Goal: Transaction & Acquisition: Purchase product/service

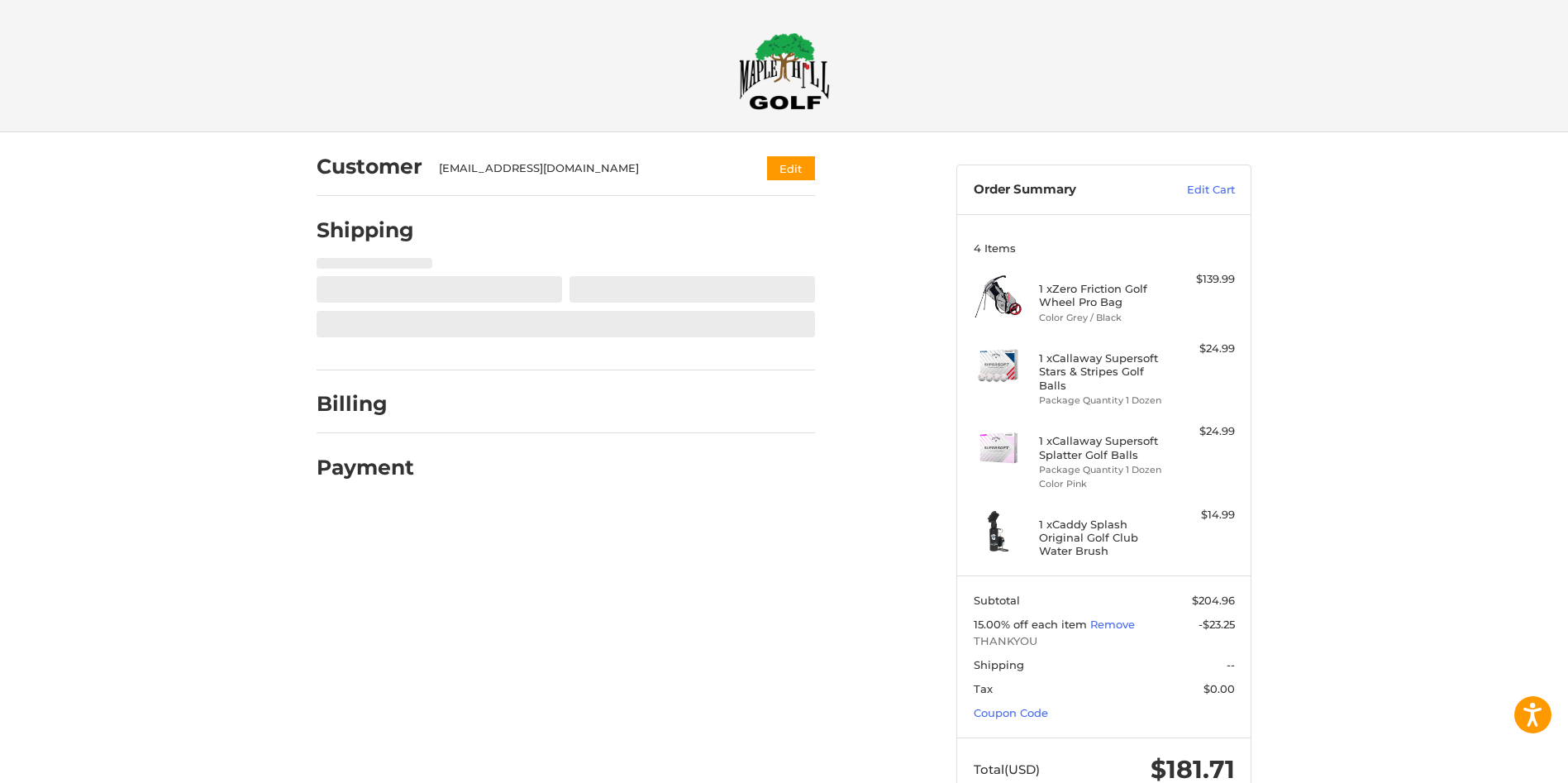
select select "**"
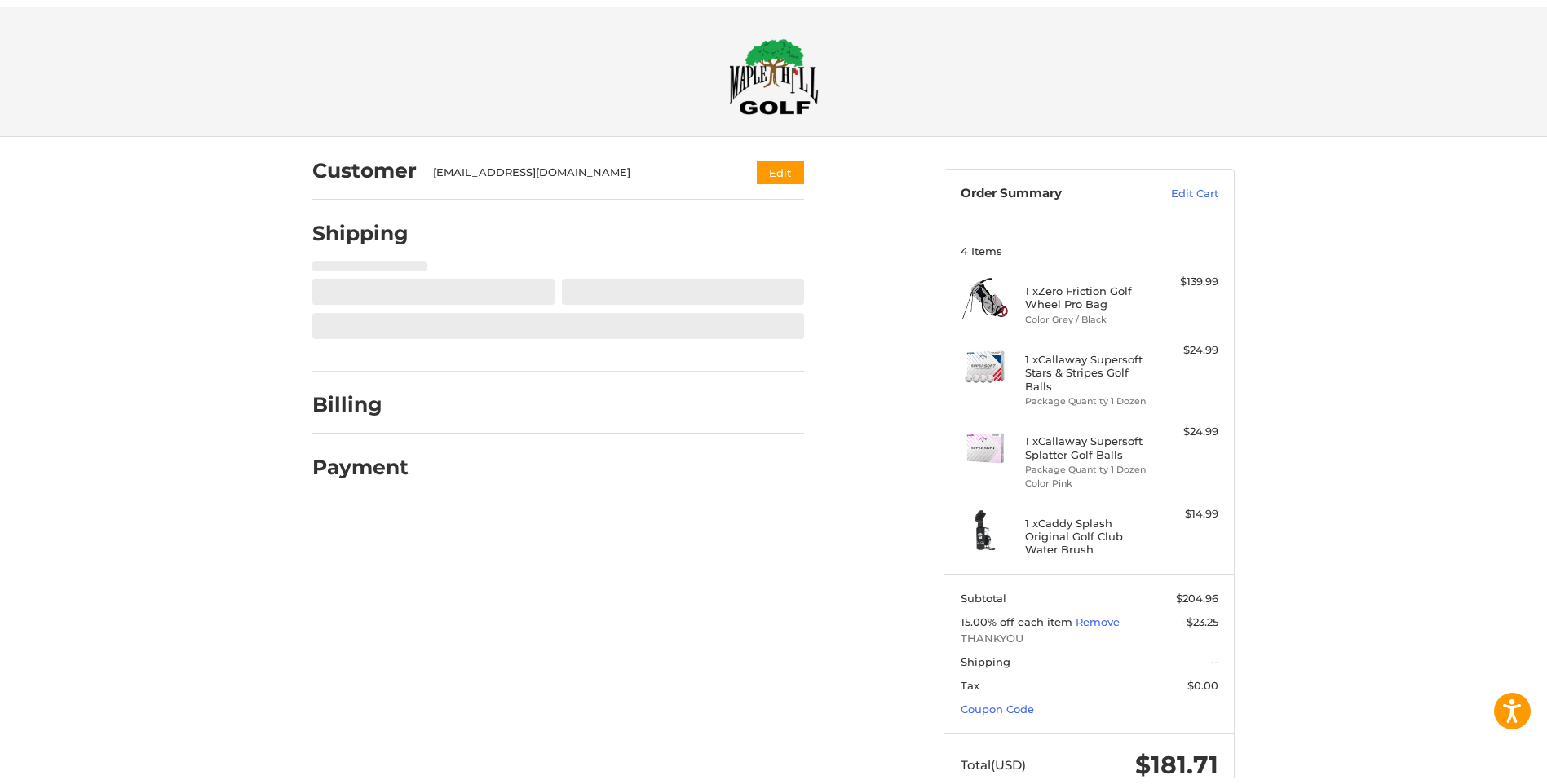
scroll to position [36, 0]
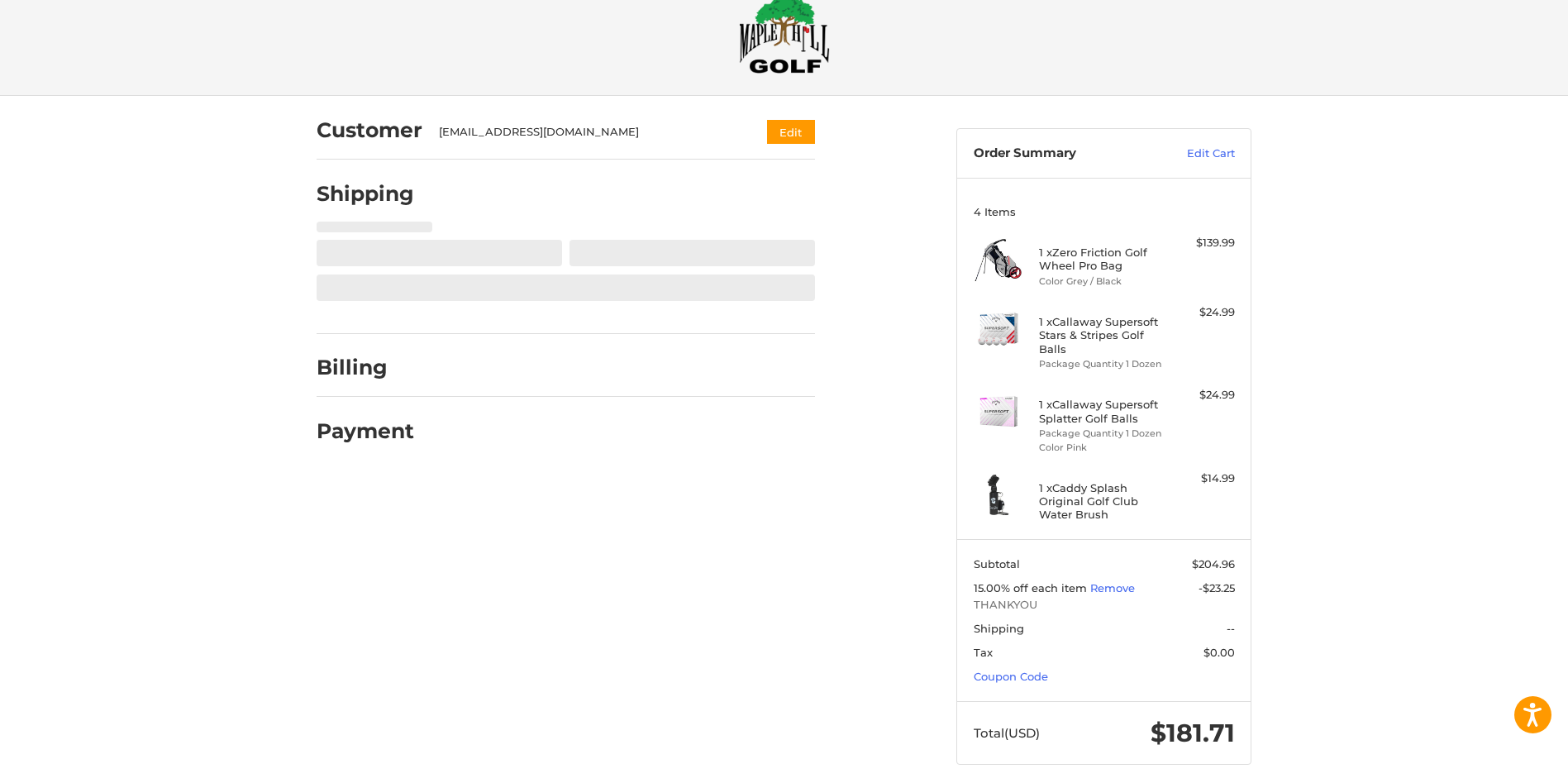
select select "**"
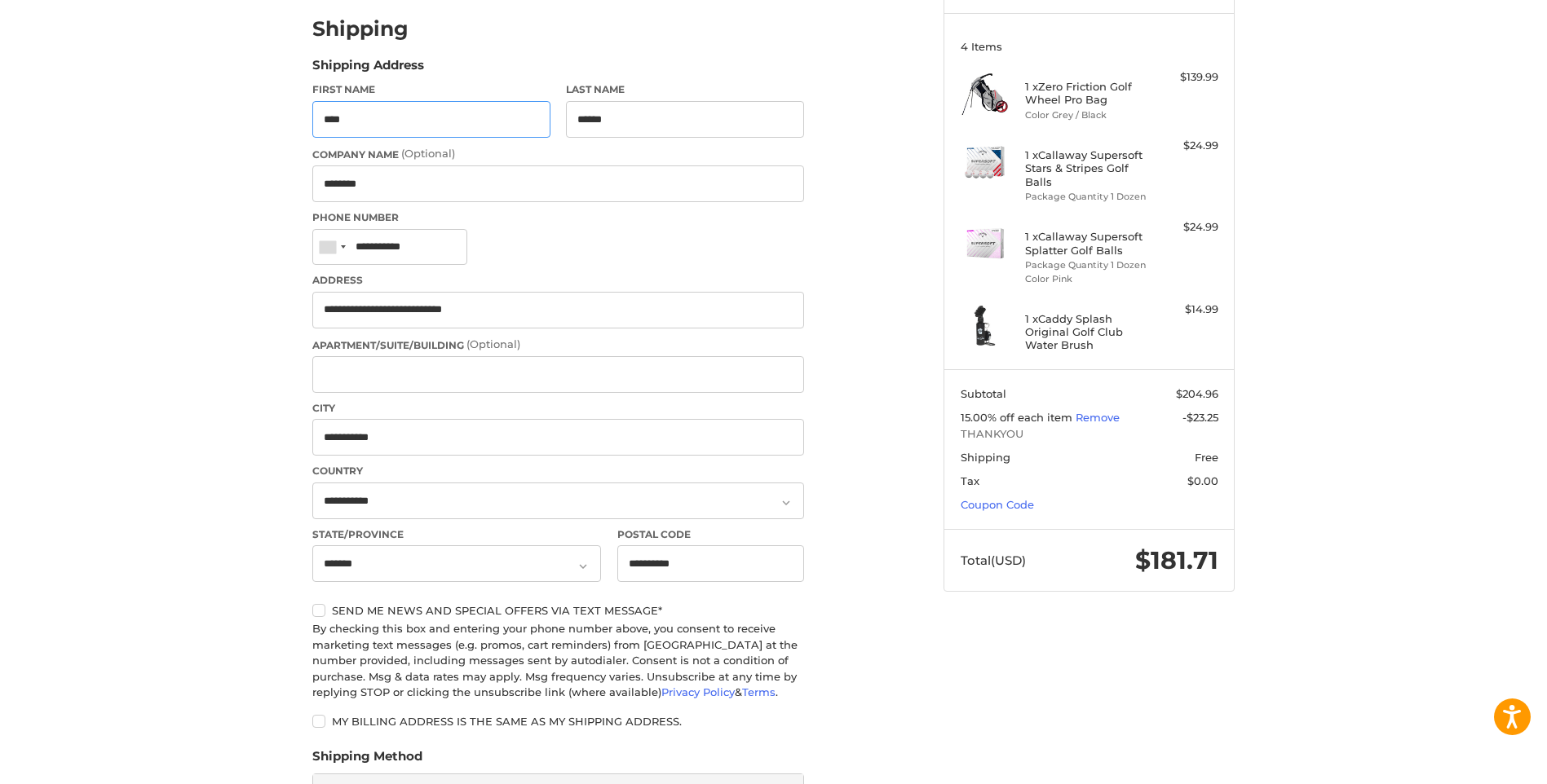
scroll to position [199, 0]
click at [469, 373] on input "Apartment/Suite/Building (Optional)" at bounding box center [558, 373] width 492 height 37
type input "*******"
click at [97, 485] on div "Customer [EMAIL_ADDRESS][DOMAIN_NAME] Edit Shipping Shipping Address First Name…" at bounding box center [773, 536] width 1547 height 1209
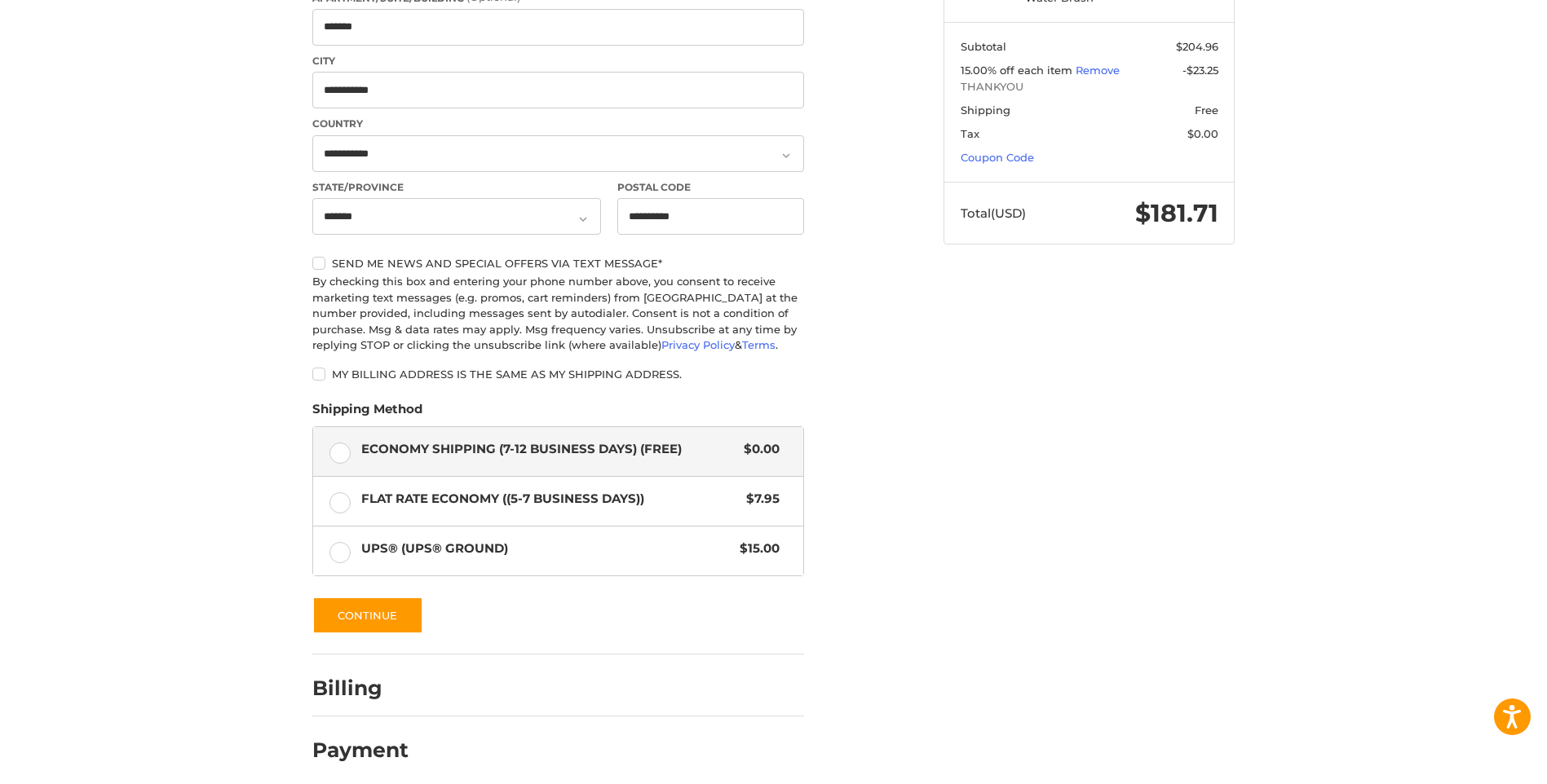
scroll to position [555, 0]
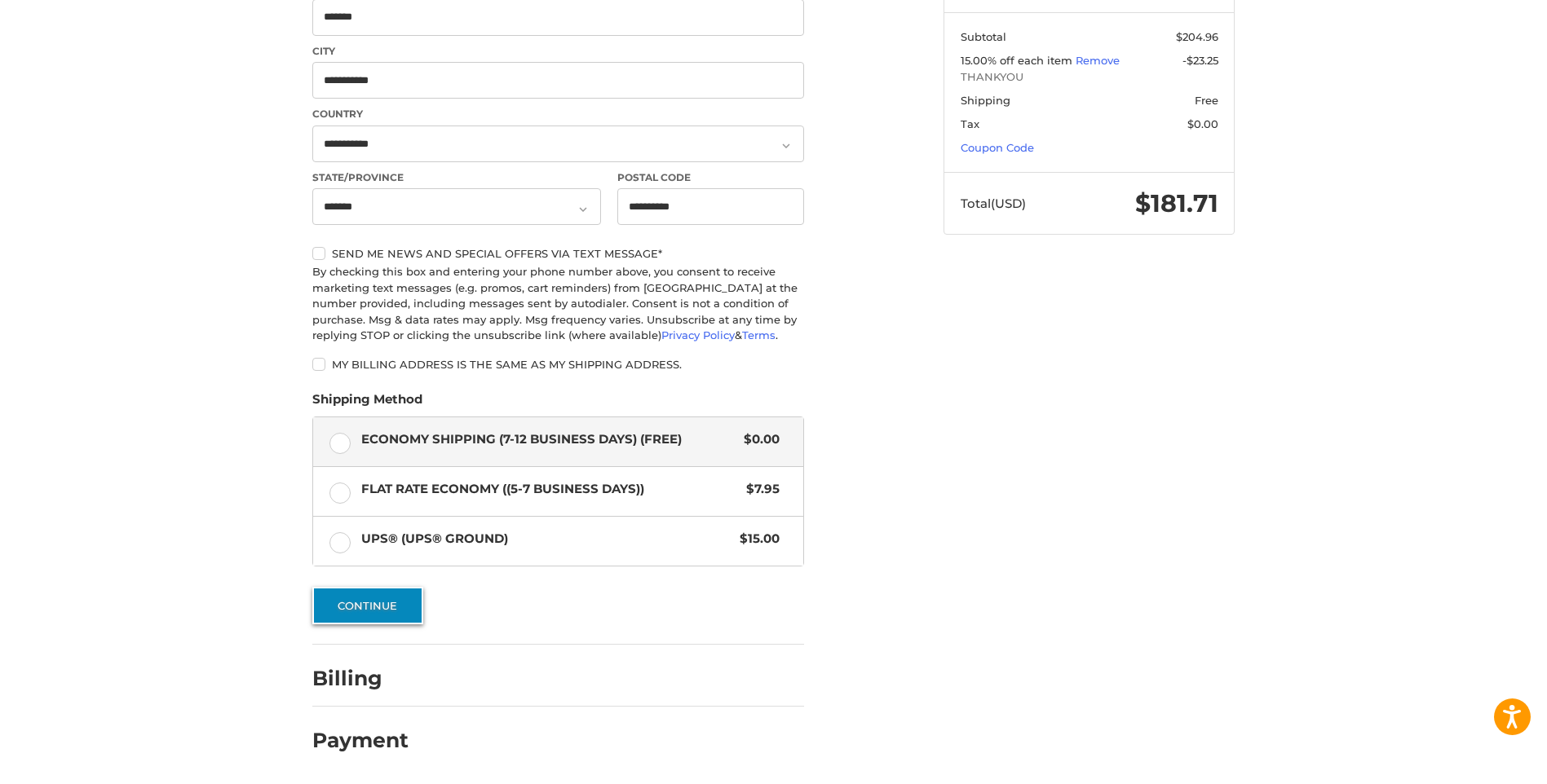
click at [340, 606] on button "Continue" at bounding box center [368, 605] width 111 height 37
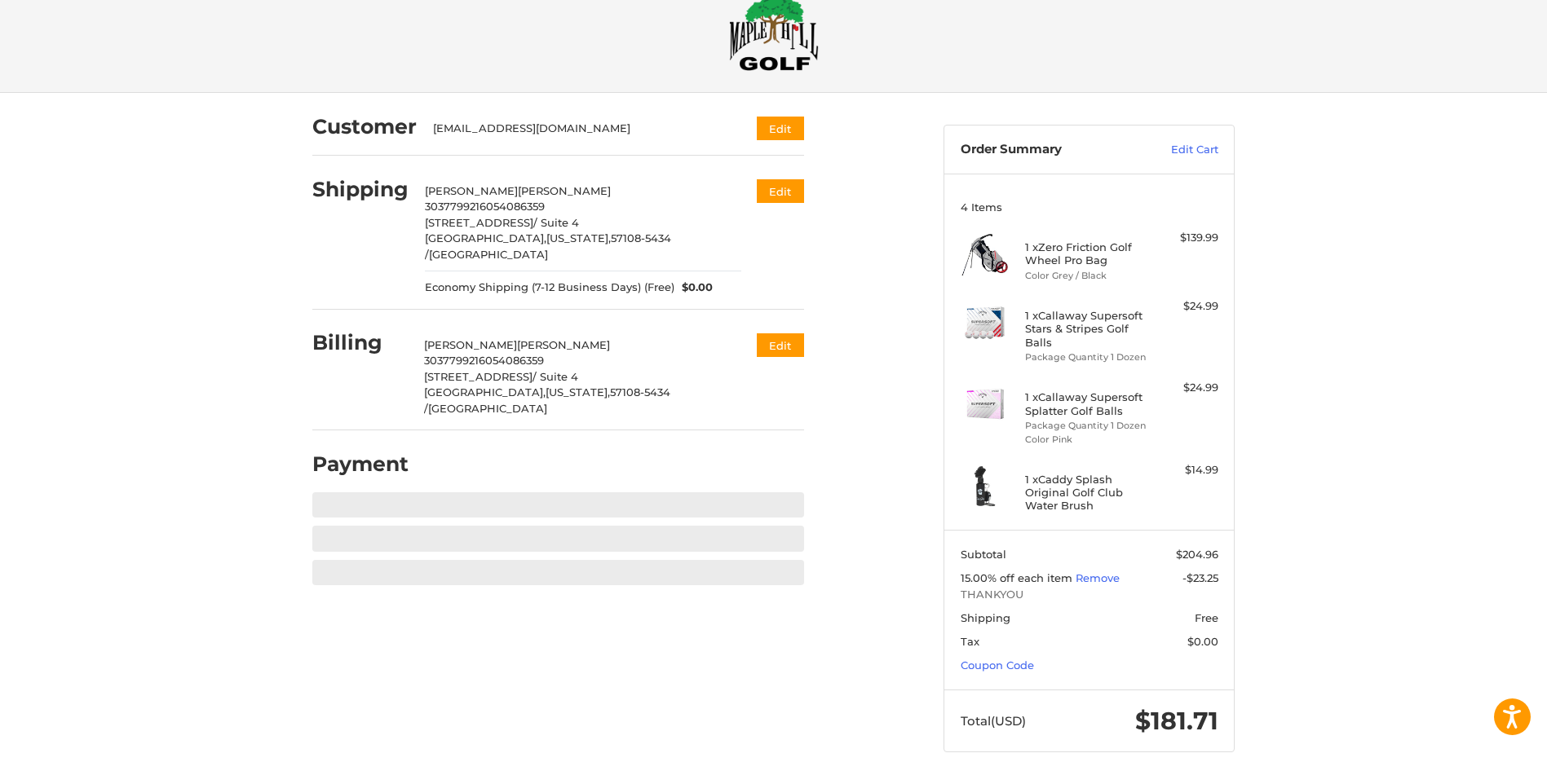
scroll to position [37, 0]
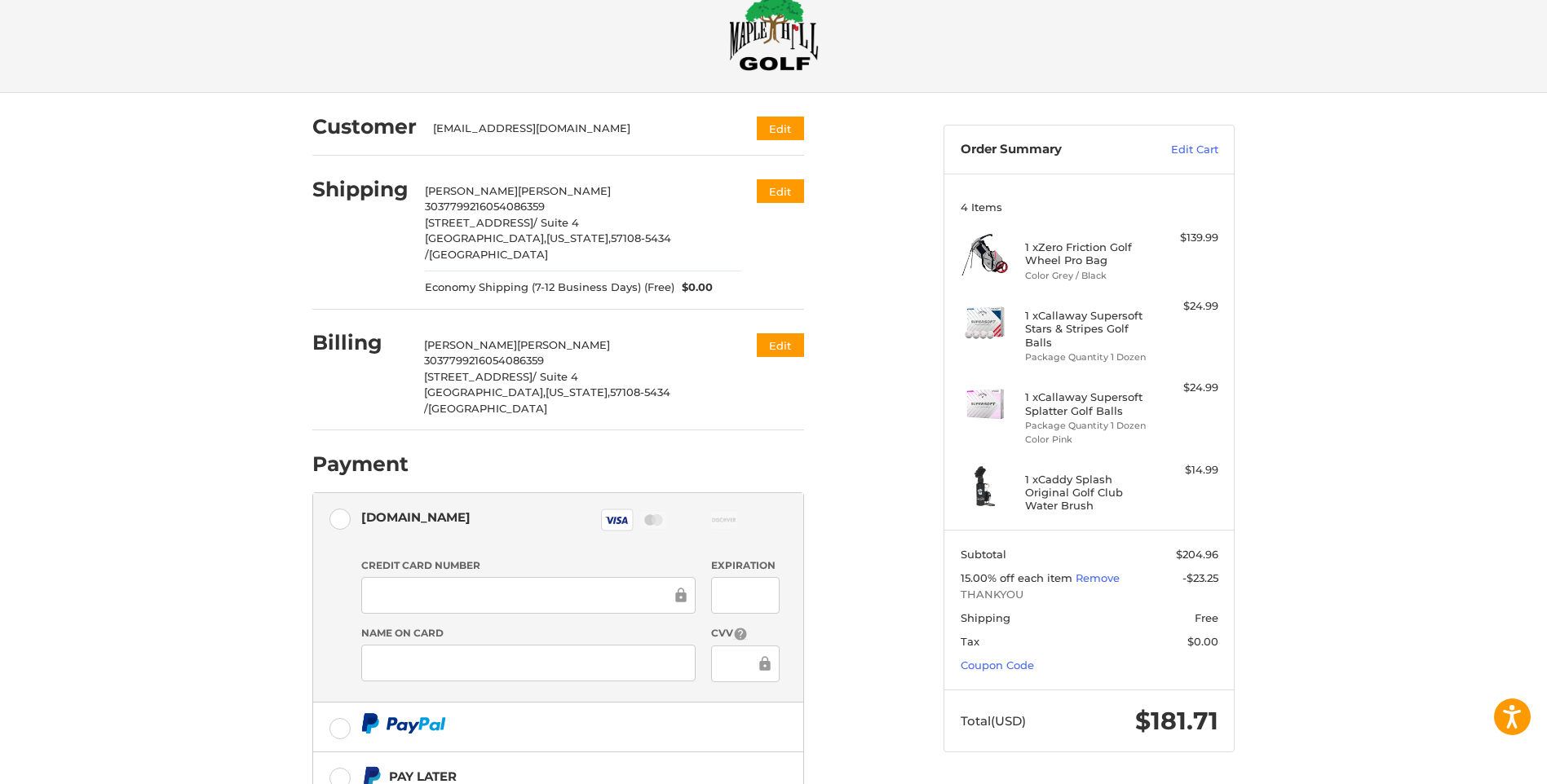
click at [235, 597] on div "Customer [EMAIL_ADDRESS][DOMAIN_NAME] Edit Shipping [PERSON_NAME] 30377992 1605…" at bounding box center [773, 536] width 1547 height 887
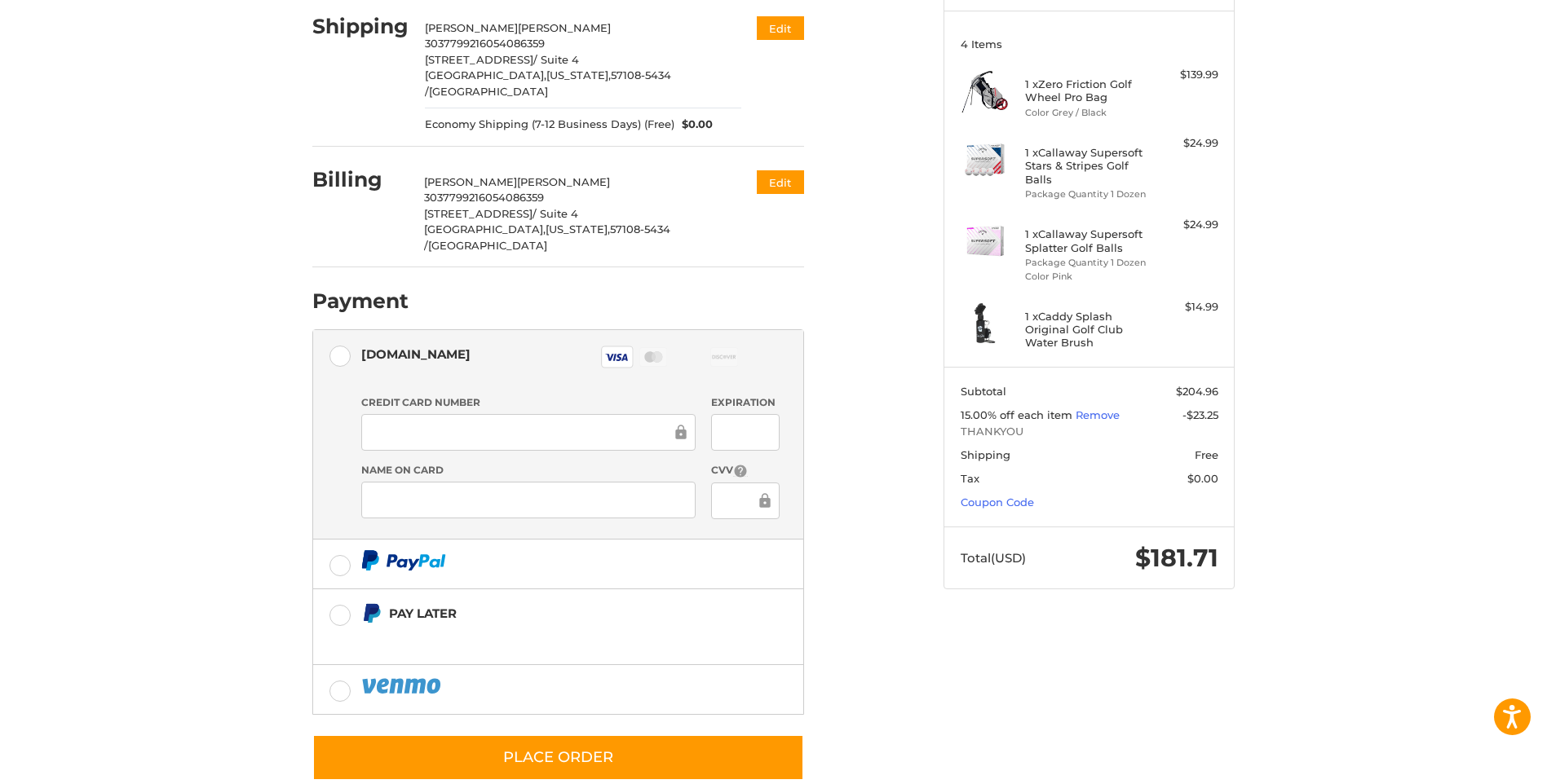
scroll to position [201, 0]
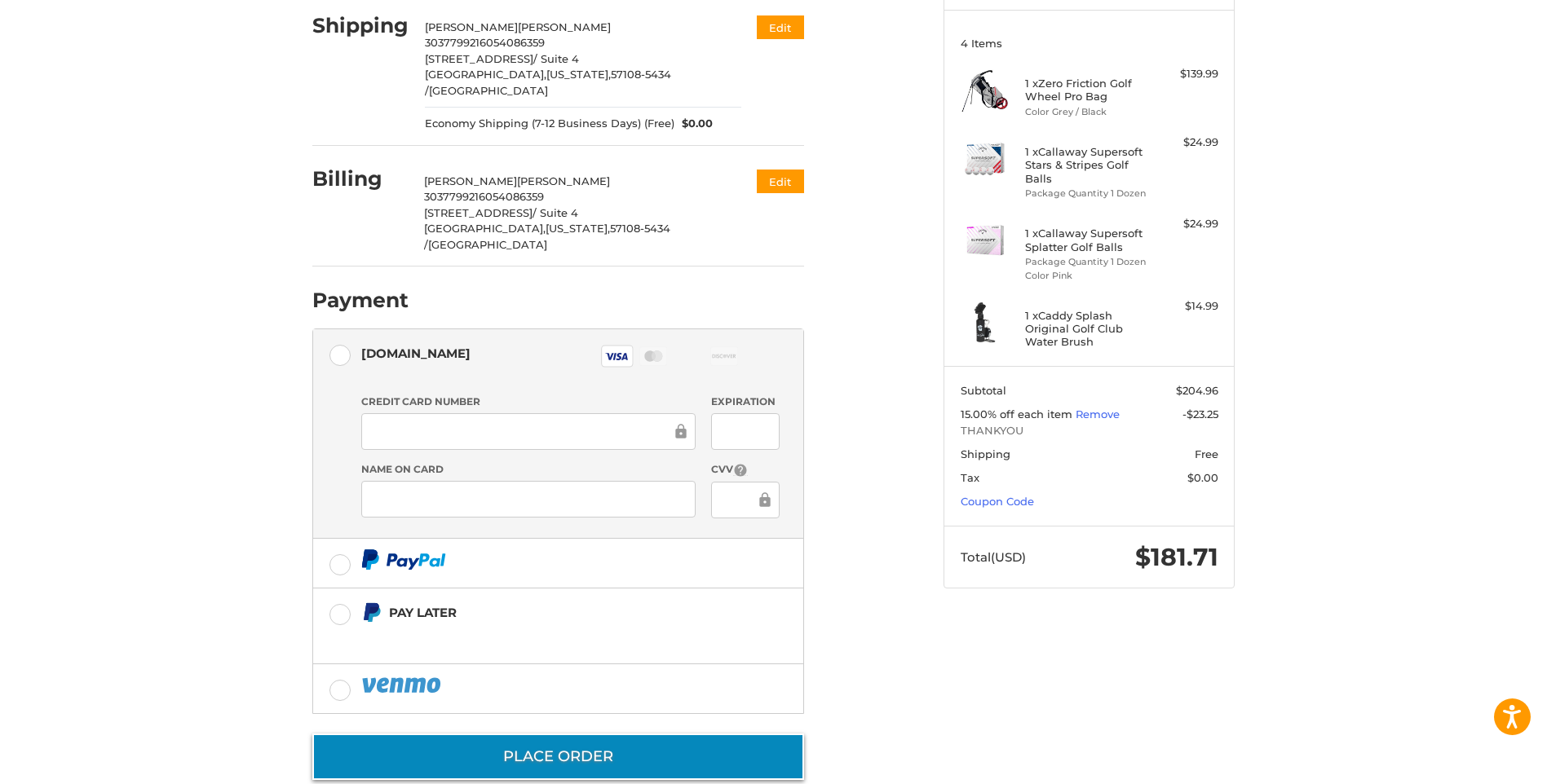
click at [411, 734] on button "Place Order" at bounding box center [558, 757] width 492 height 47
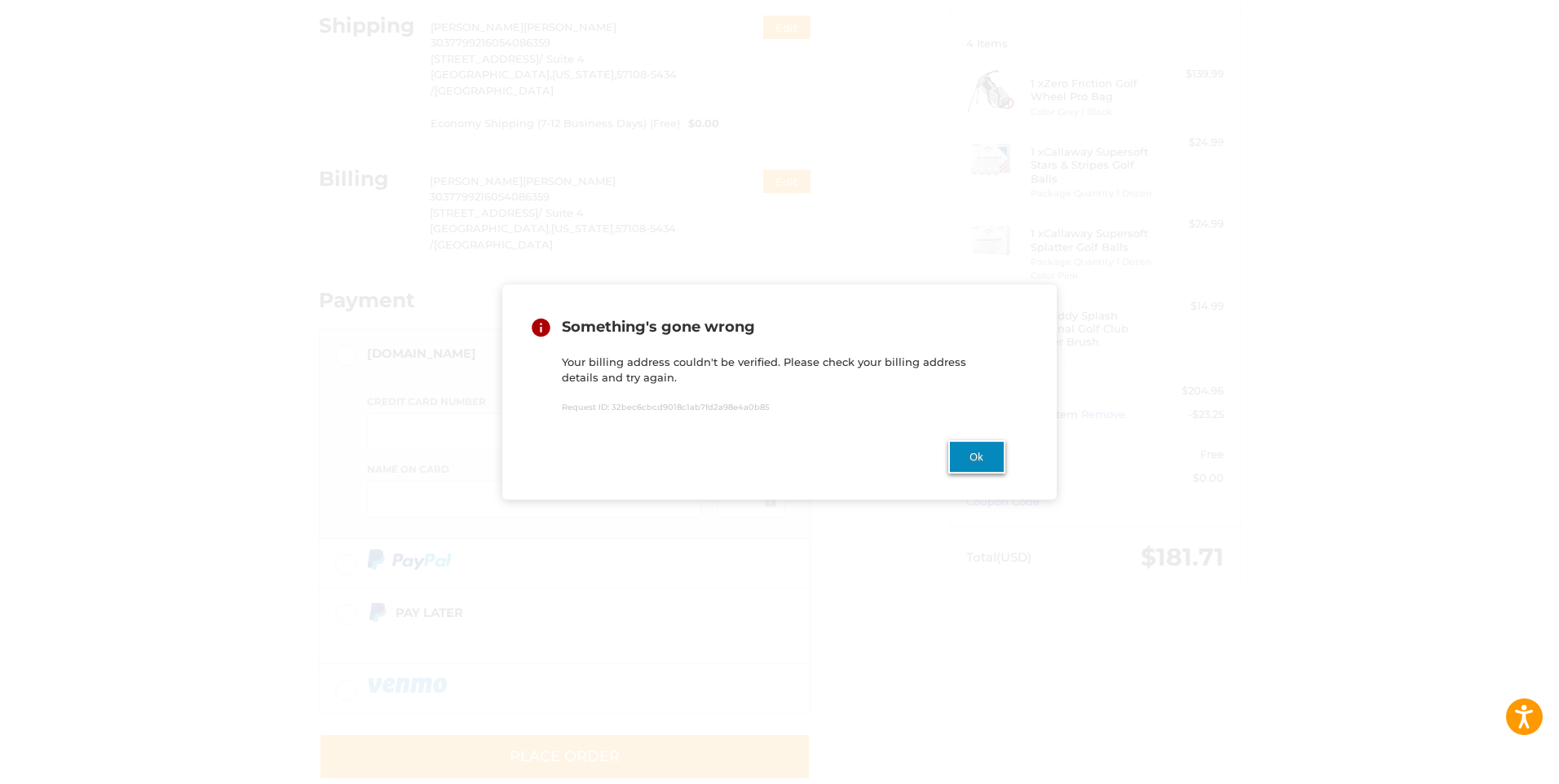
click at [954, 466] on button "Ok" at bounding box center [977, 456] width 57 height 34
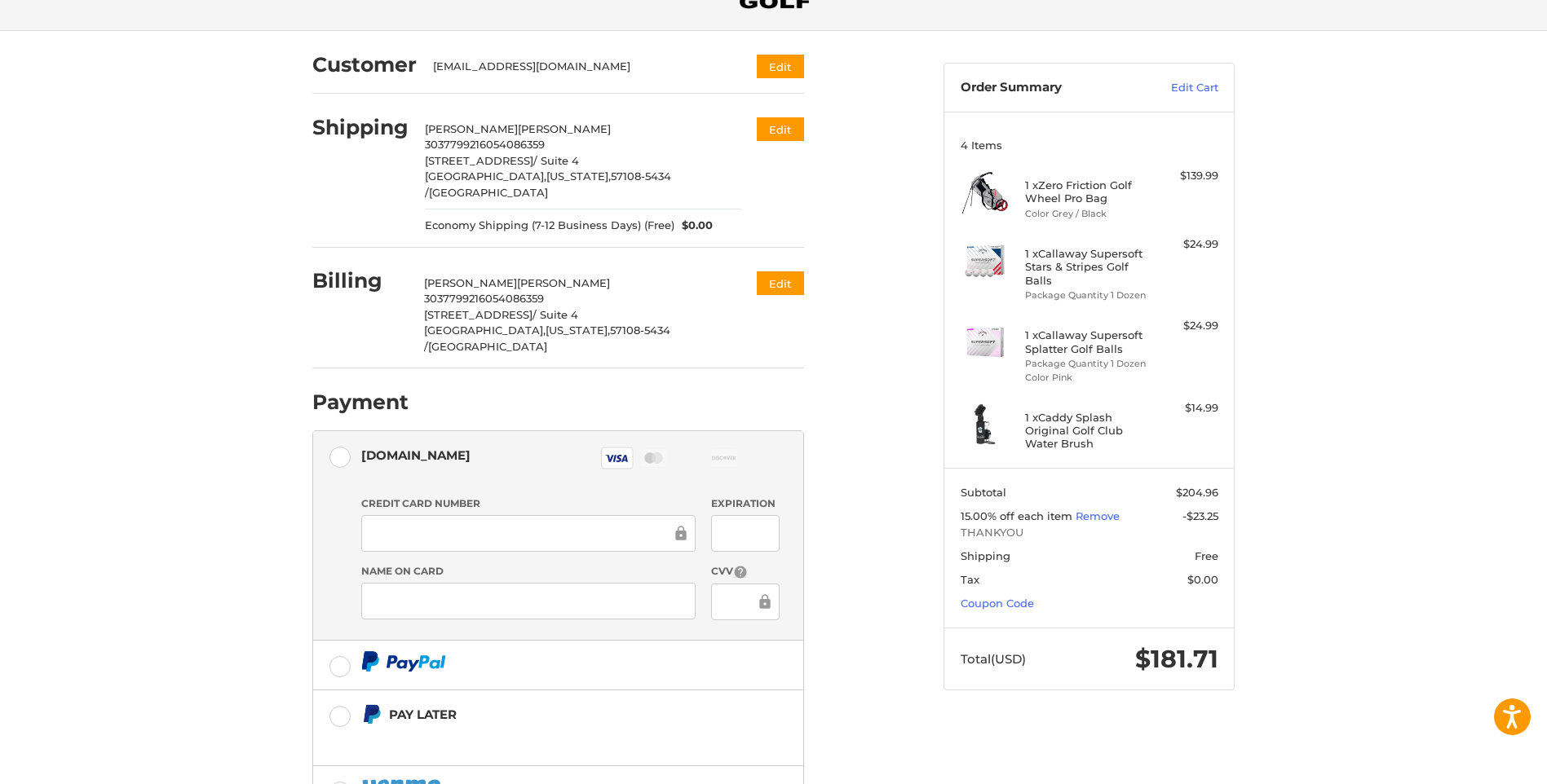
scroll to position [0, 0]
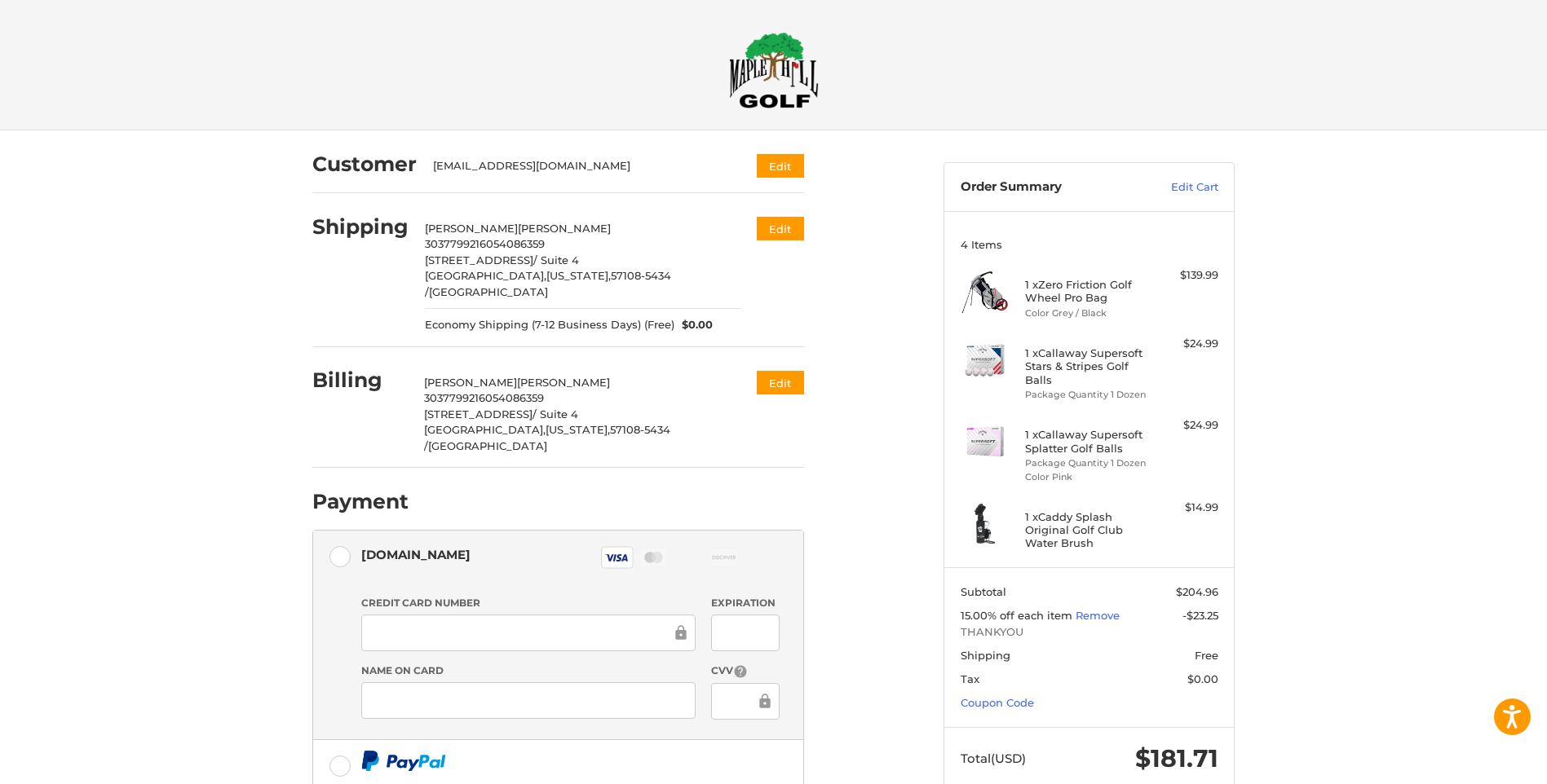
click at [350, 229] on h2 "Shipping" at bounding box center [361, 227] width 97 height 25
select select "**"
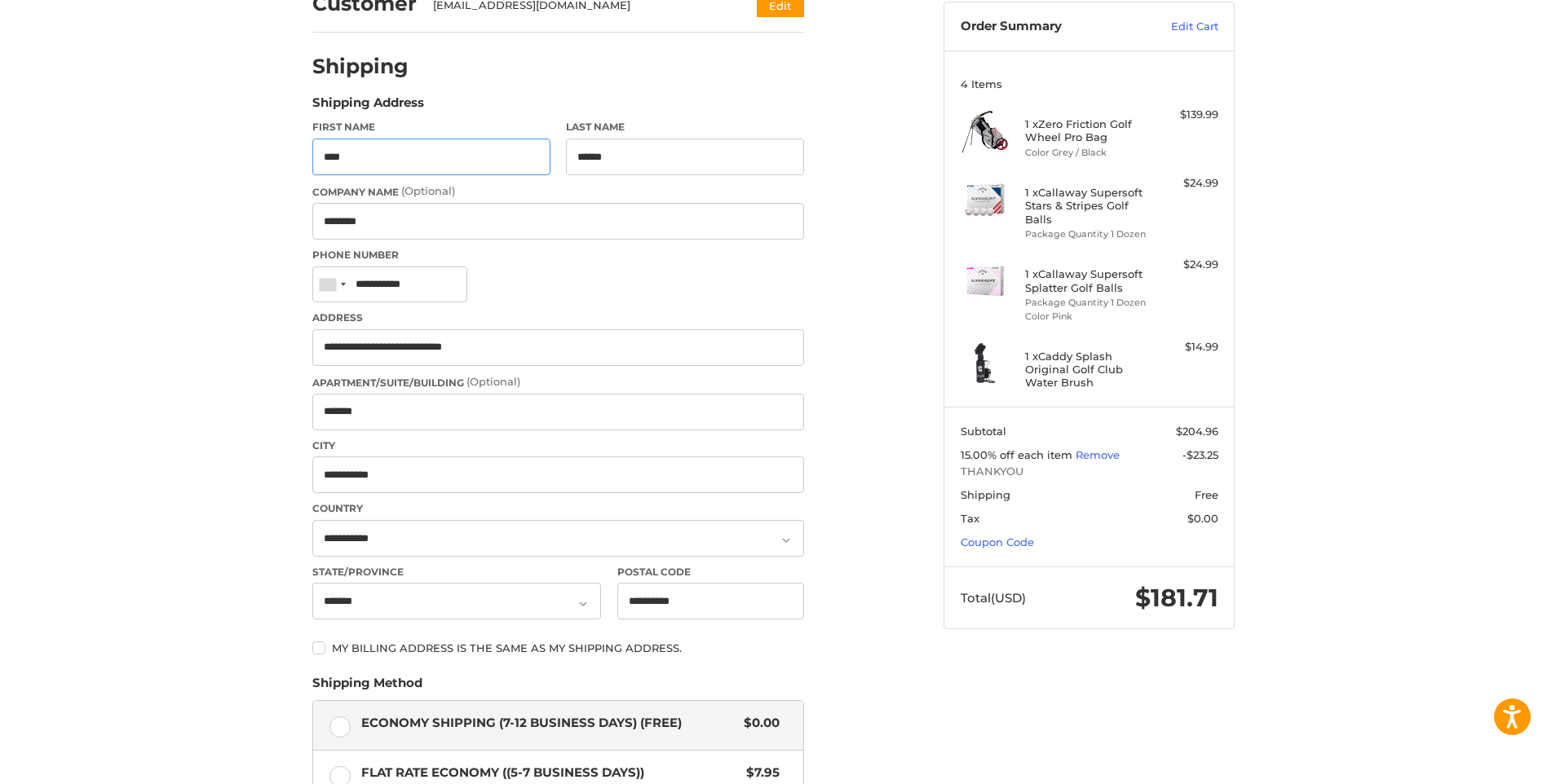
scroll to position [193, 0]
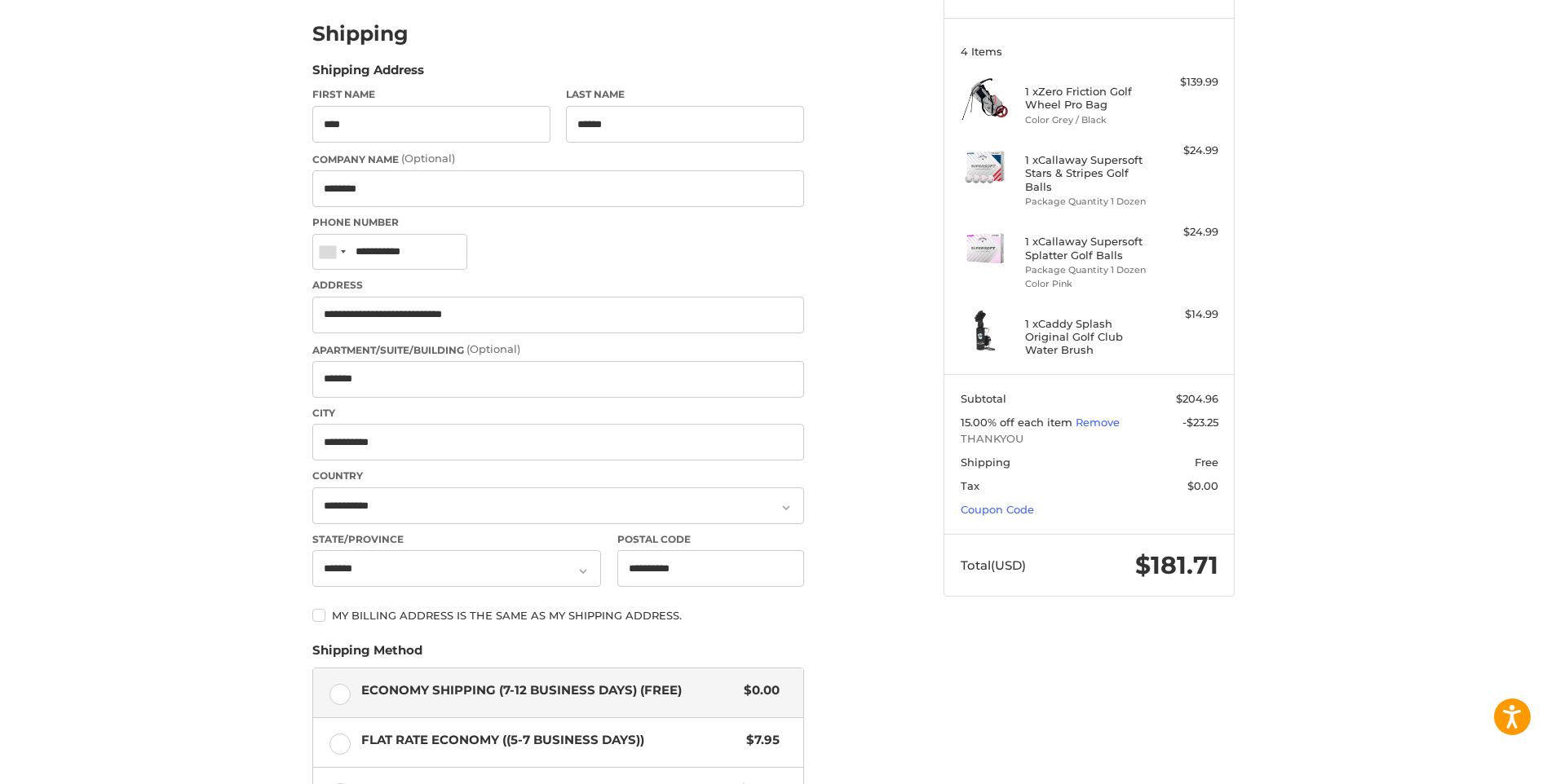
click at [321, 618] on label "My billing address is the same as my shipping address." at bounding box center [558, 615] width 492 height 13
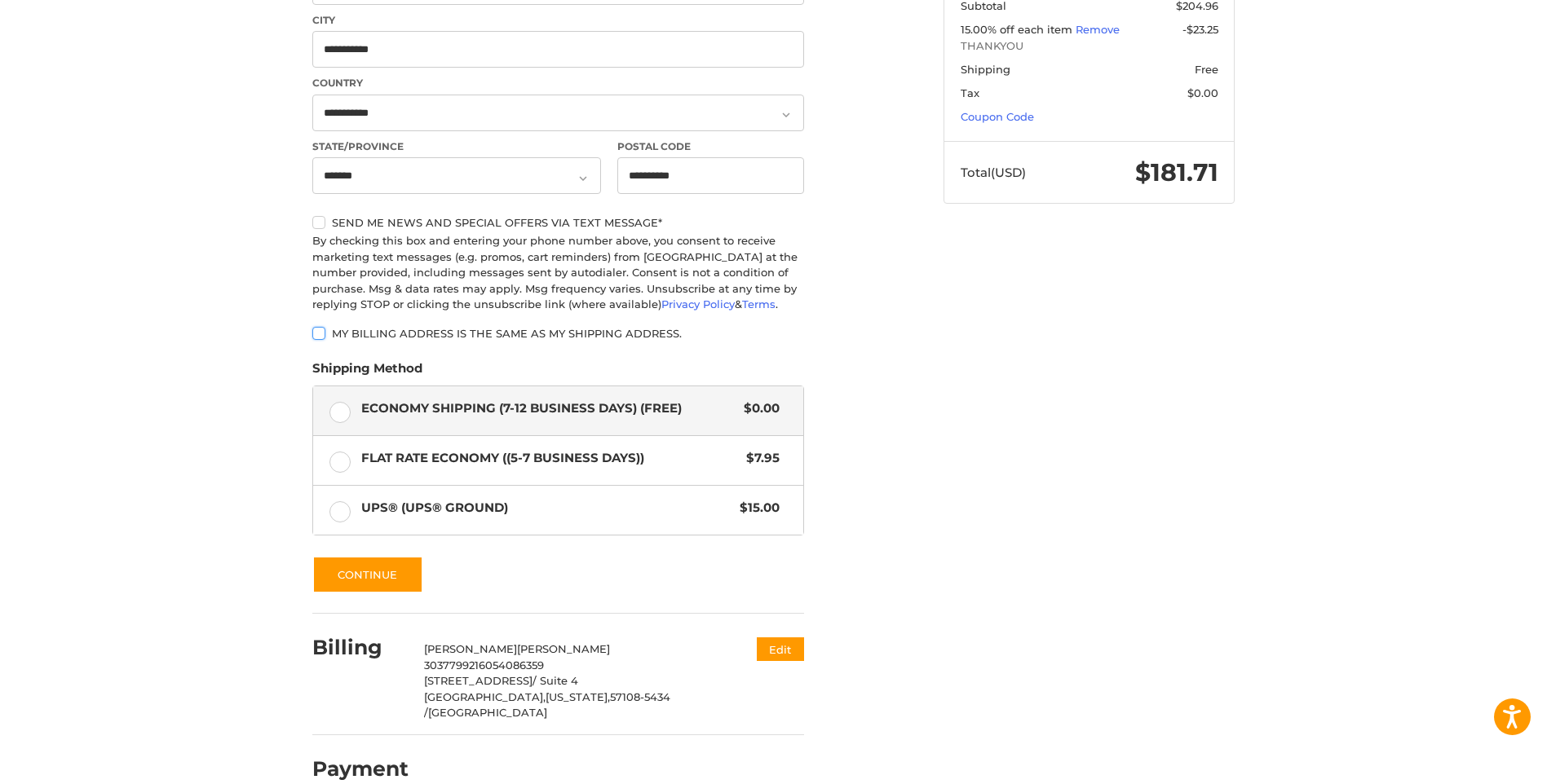
scroll to position [599, 0]
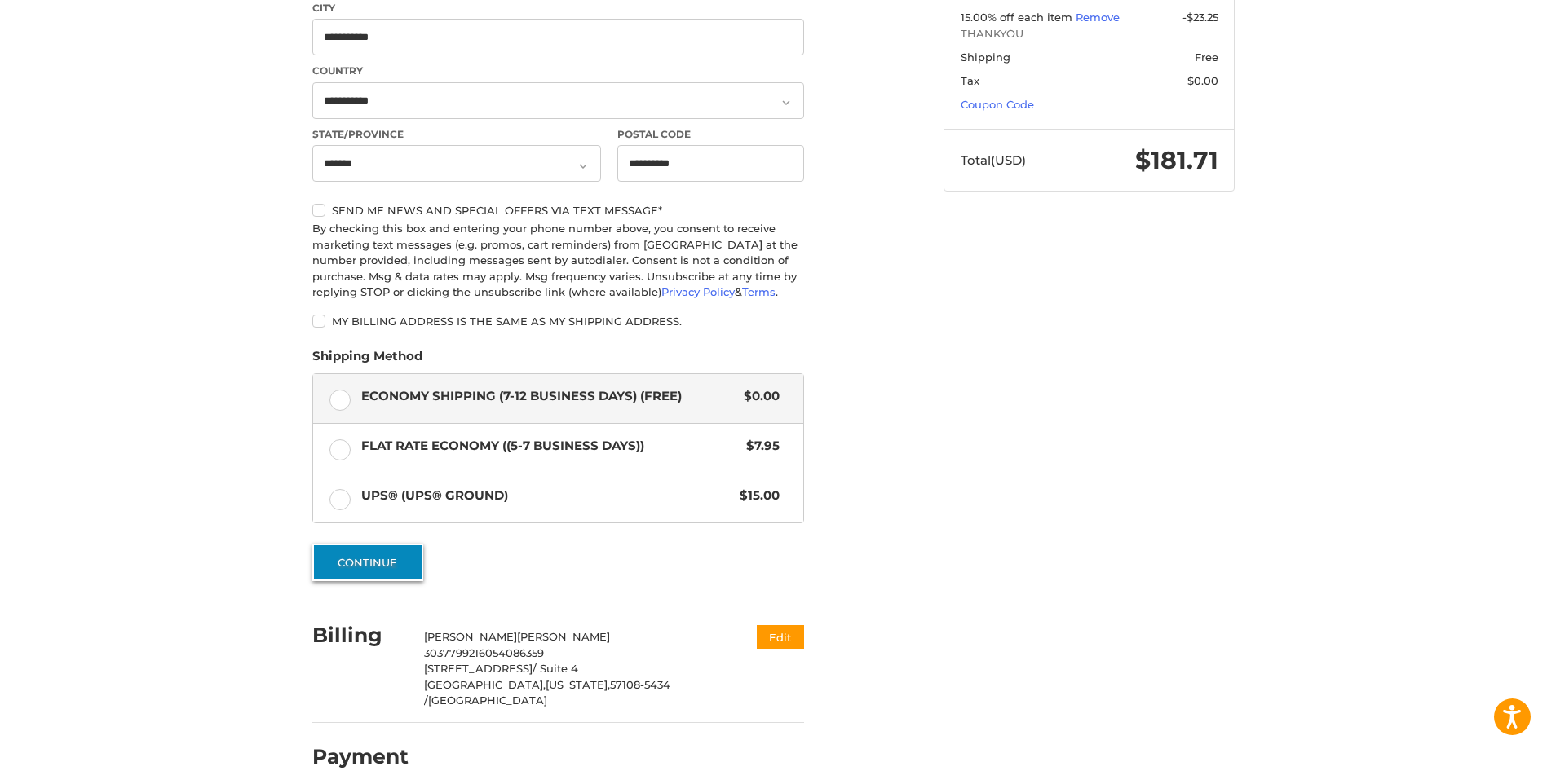
click at [350, 570] on button "Continue" at bounding box center [368, 562] width 111 height 37
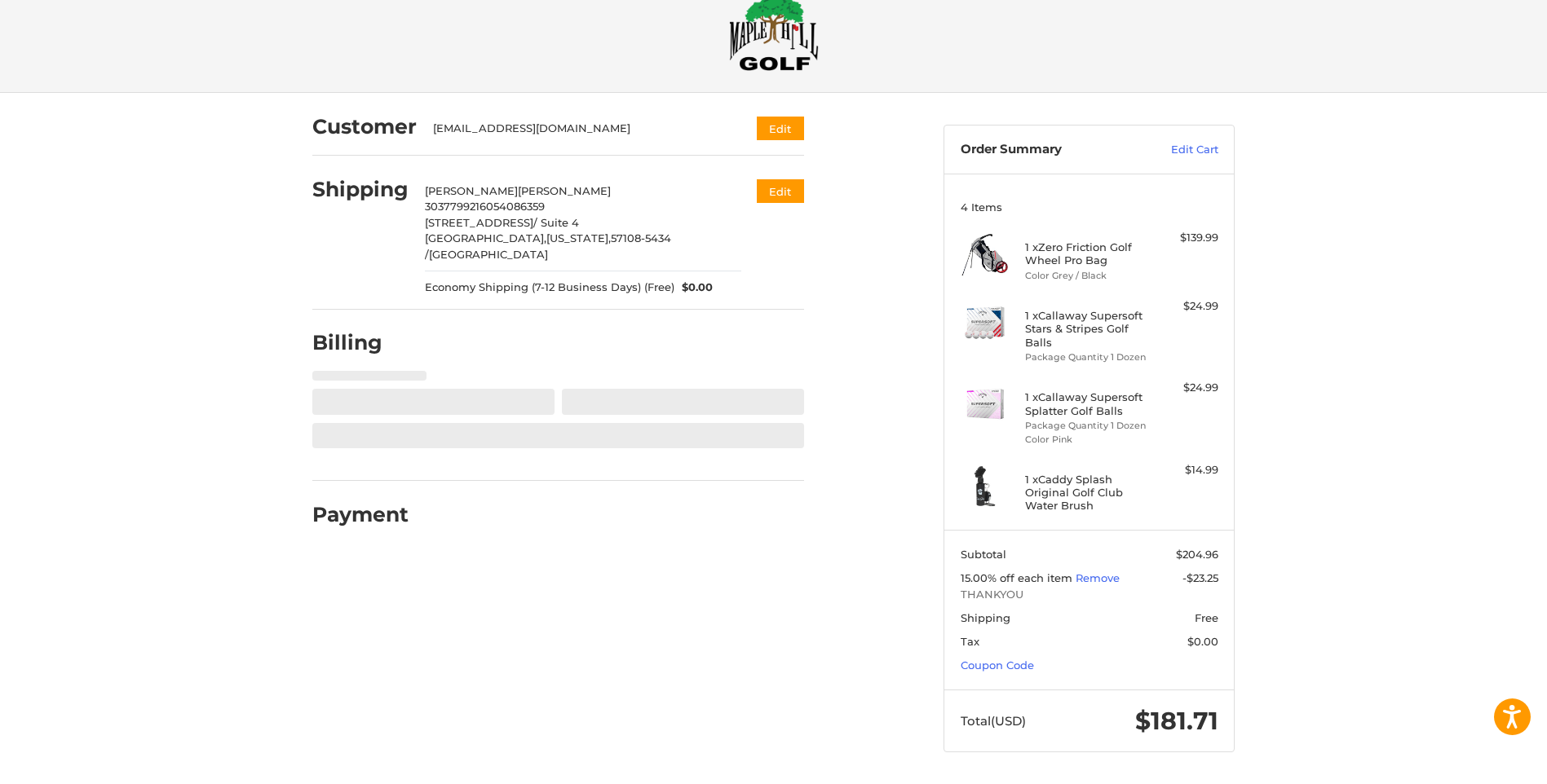
select select "**"
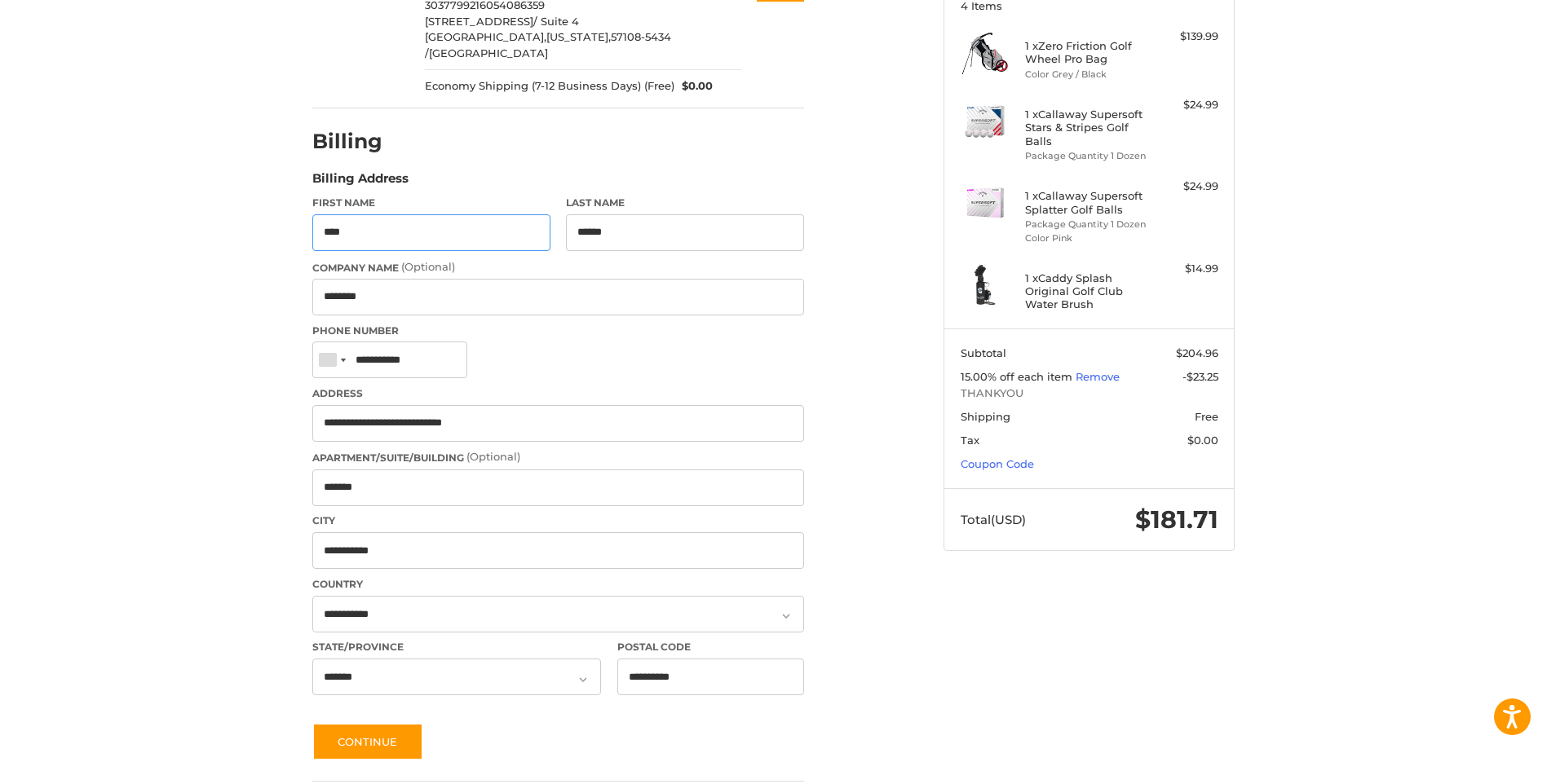
scroll to position [298, 0]
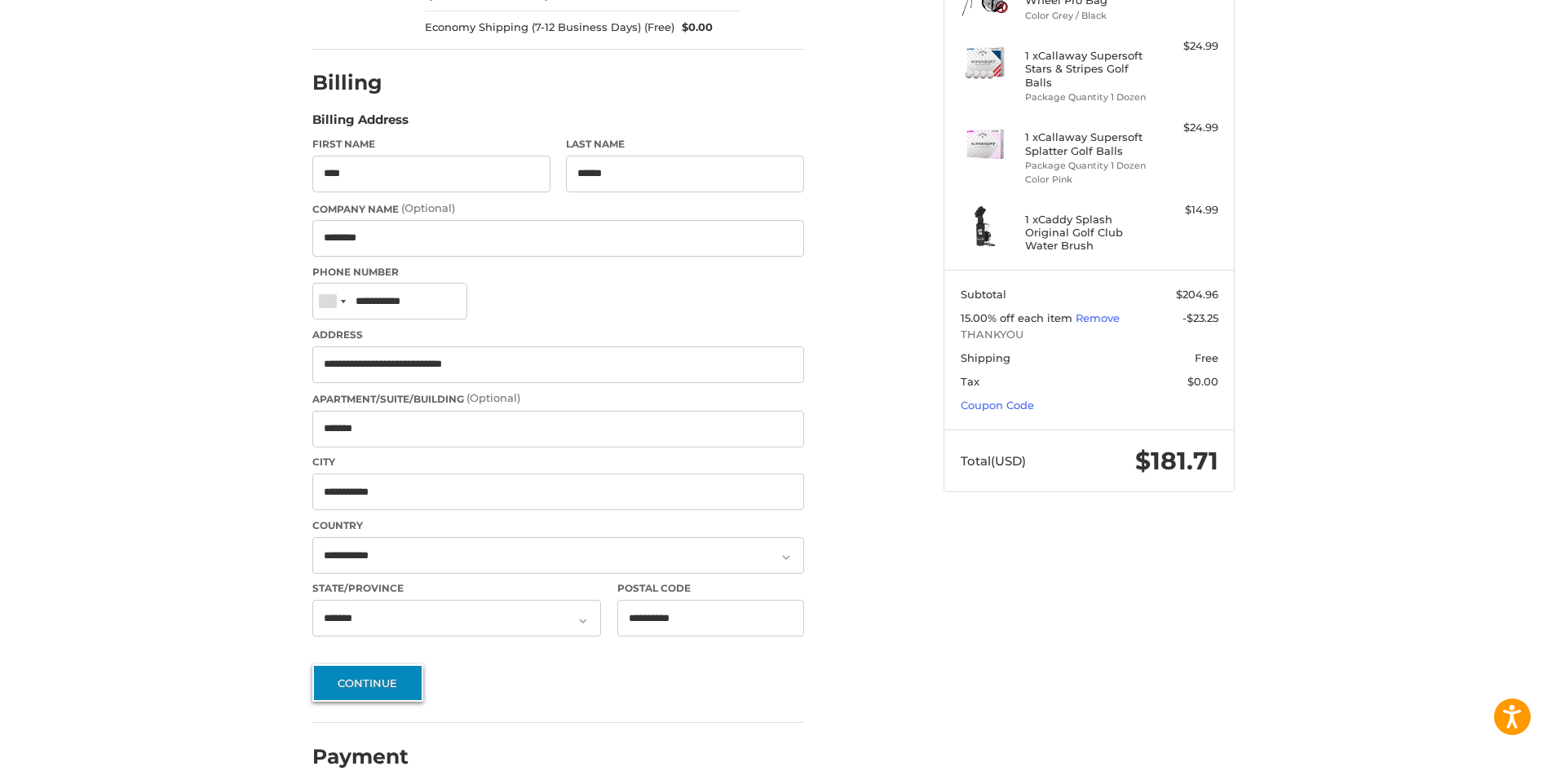
click at [341, 666] on button "Continue" at bounding box center [368, 682] width 111 height 37
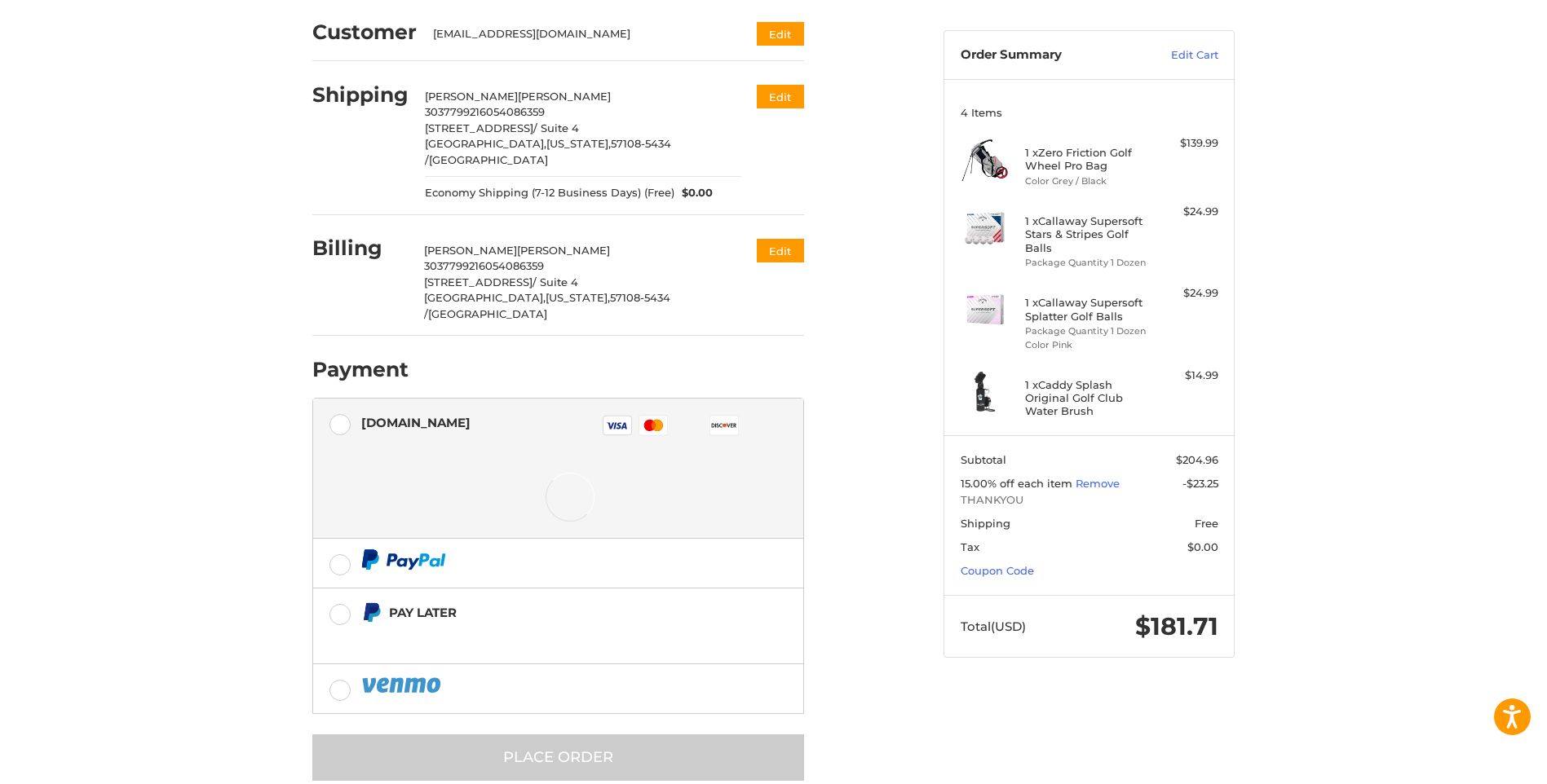
scroll to position [201, 0]
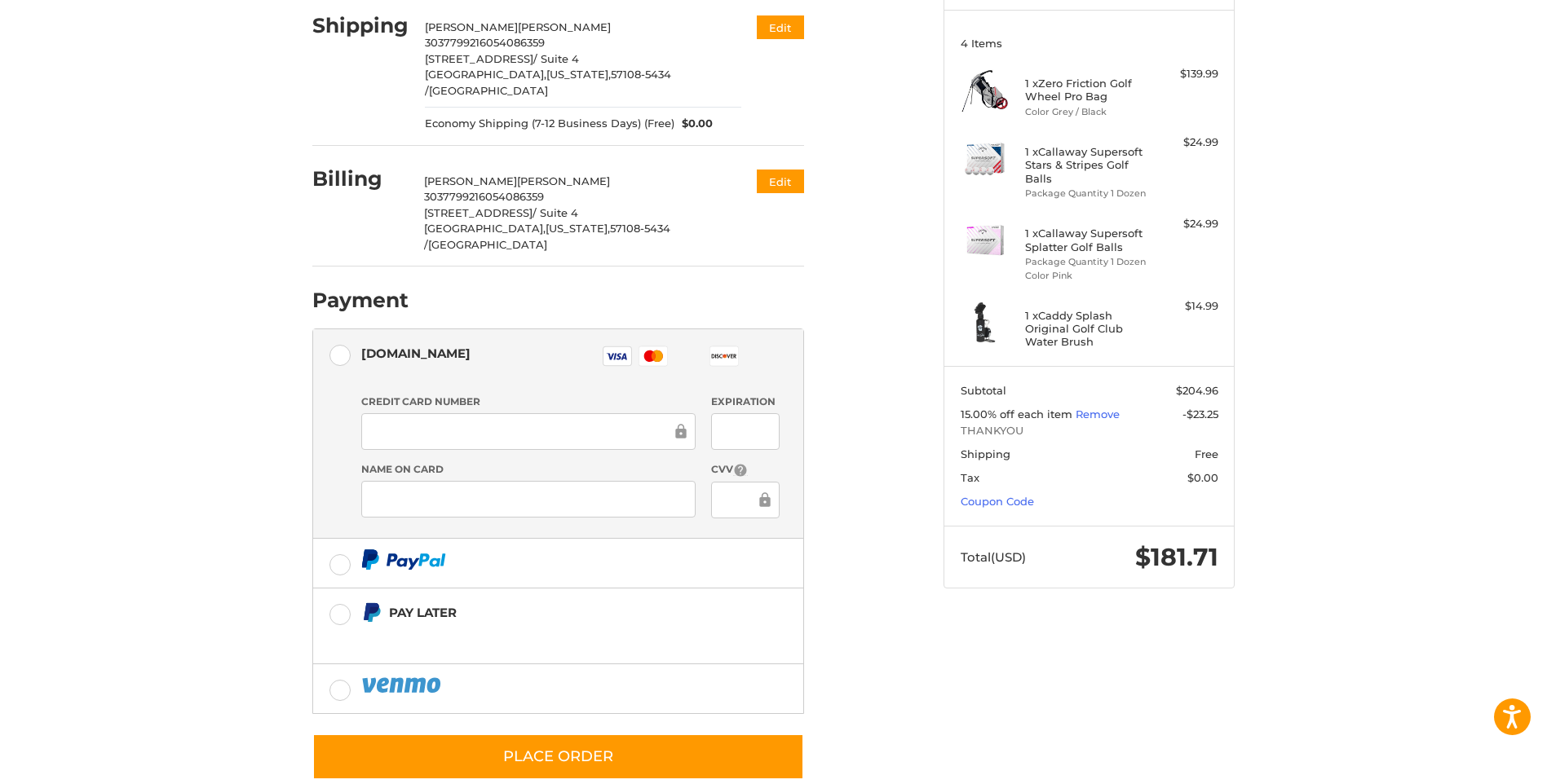
click at [467, 413] on div at bounding box center [529, 431] width 335 height 37
click at [448, 413] on div at bounding box center [529, 431] width 335 height 37
click at [769, 170] on button "Edit" at bounding box center [778, 183] width 51 height 27
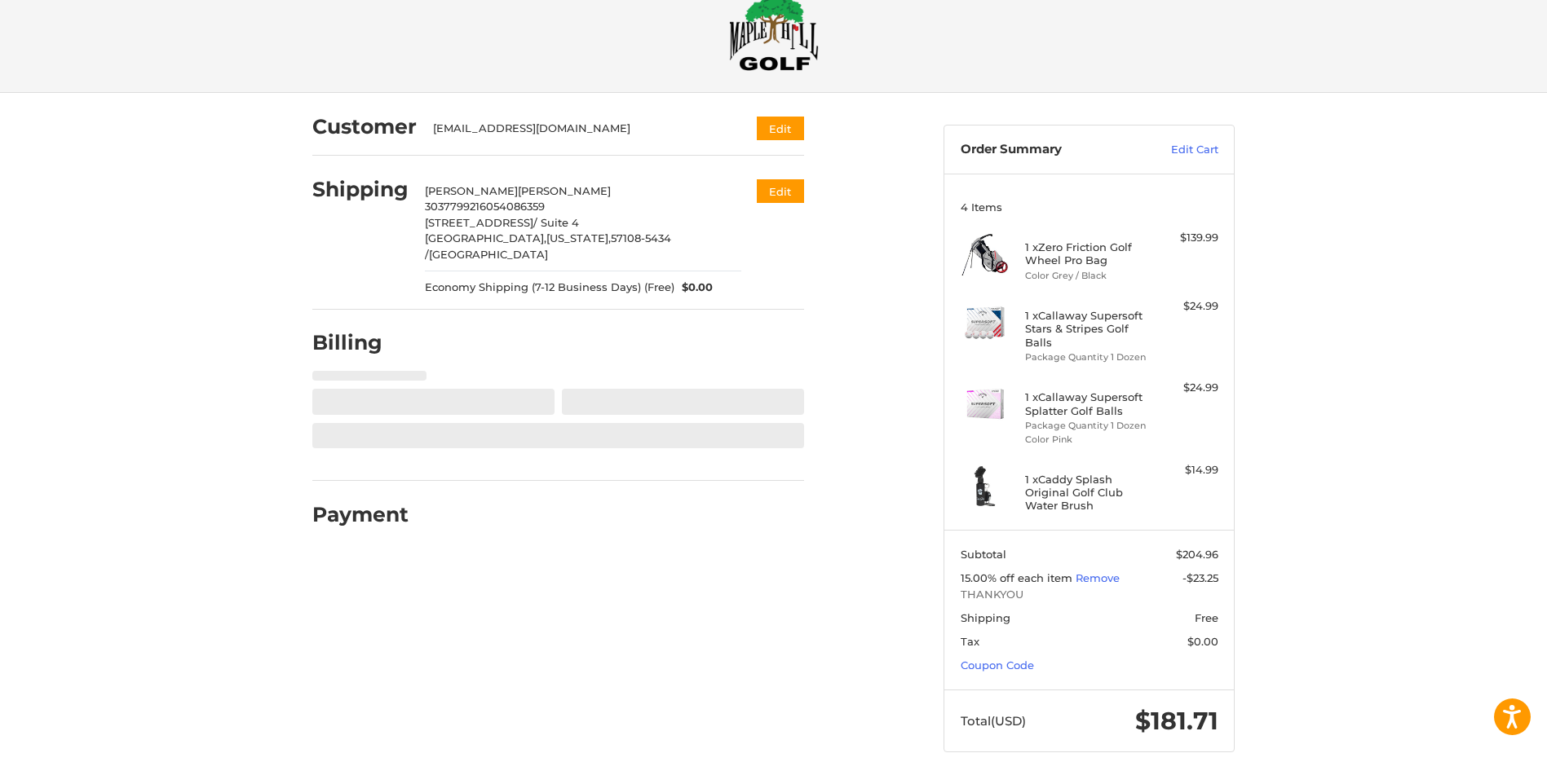
select select "**"
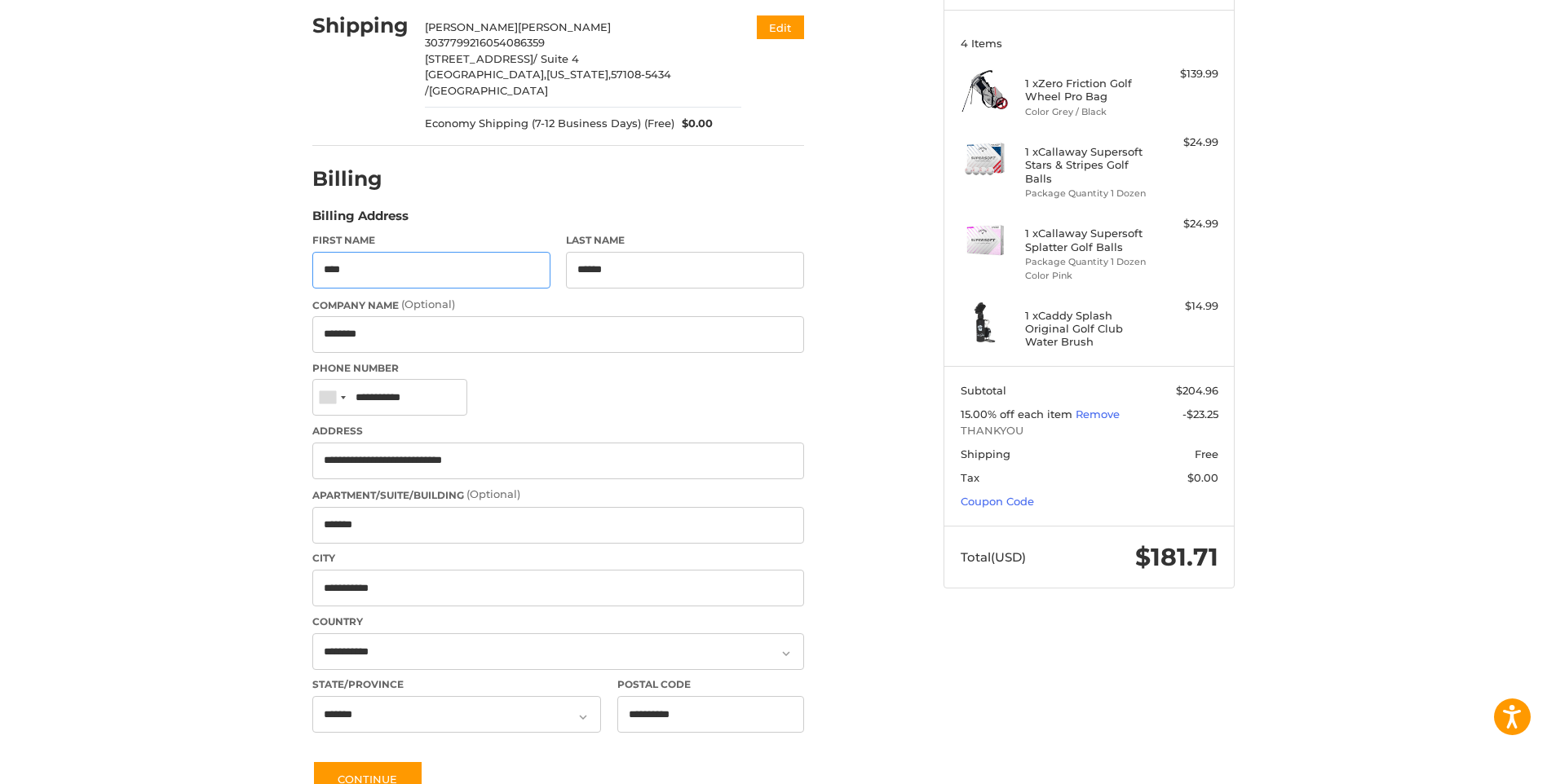
scroll to position [298, 0]
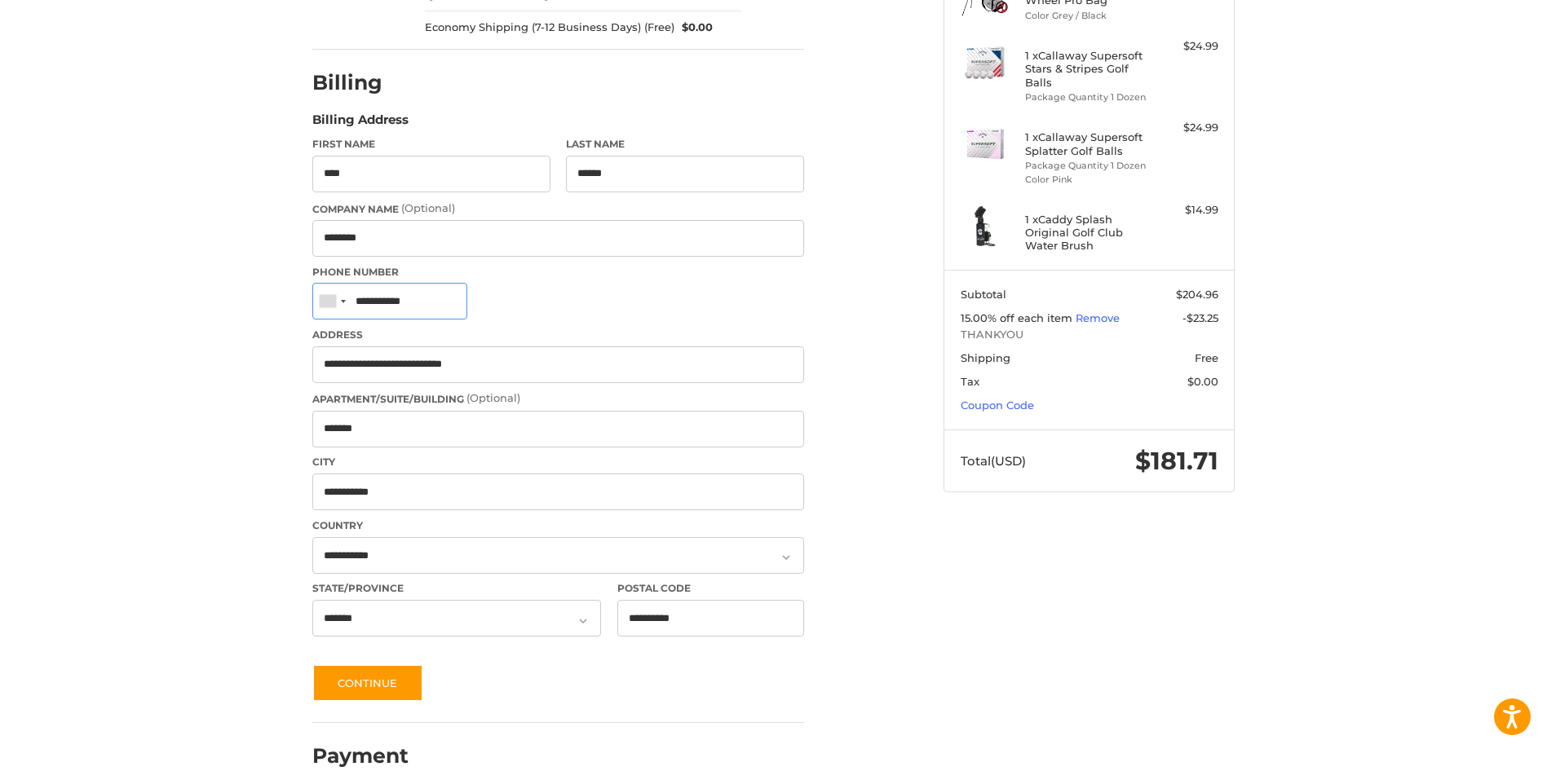
click at [445, 295] on input "**********" at bounding box center [390, 301] width 155 height 37
type input "*"
type input "**********"
drag, startPoint x: 485, startPoint y: 350, endPoint x: 285, endPoint y: 366, distance: 200.6
click at [285, 366] on div "Customer [EMAIL_ADDRESS][DOMAIN_NAME] Edit Shipping [PERSON_NAME] 30377992 1605…" at bounding box center [774, 316] width 978 height 967
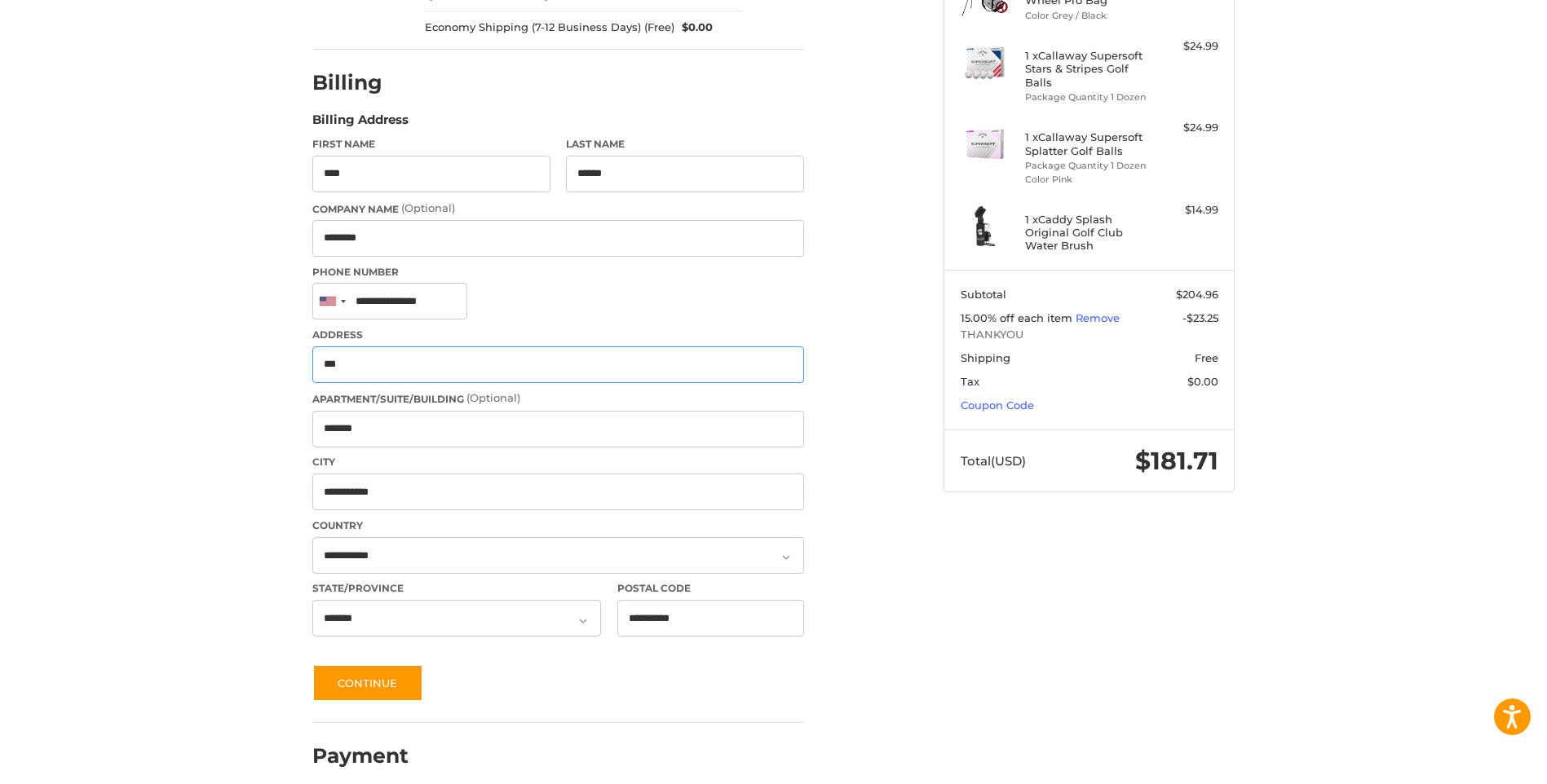
type input "**********"
drag, startPoint x: 394, startPoint y: 411, endPoint x: 234, endPoint y: 423, distance: 160.4
click at [234, 423] on div "Customer [EMAIL_ADDRESS][DOMAIN_NAME] Edit Shipping [PERSON_NAME] 30377992 1605…" at bounding box center [773, 316] width 1547 height 967
click at [333, 667] on button "Continue" at bounding box center [368, 682] width 111 height 37
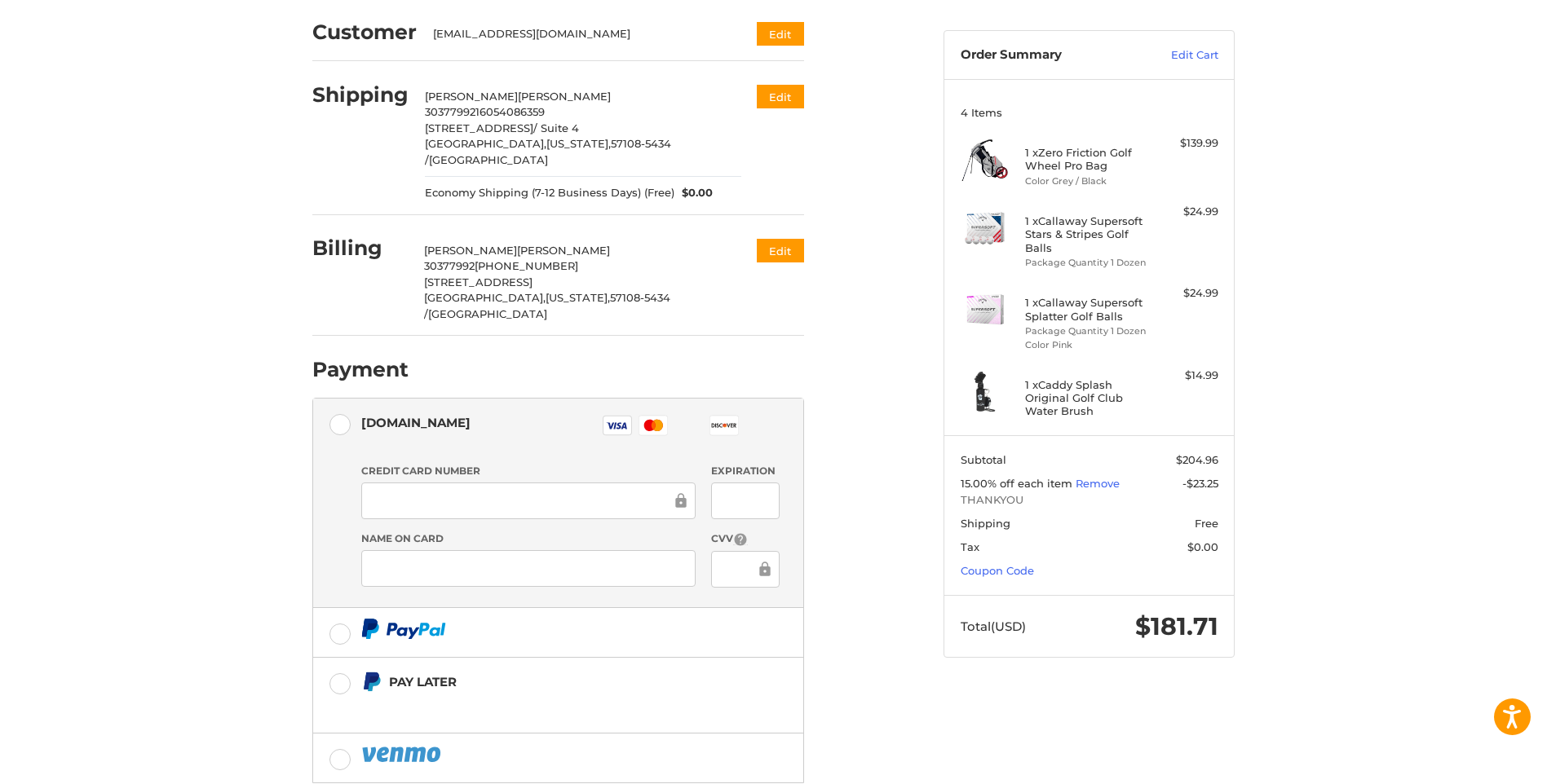
scroll to position [201, 0]
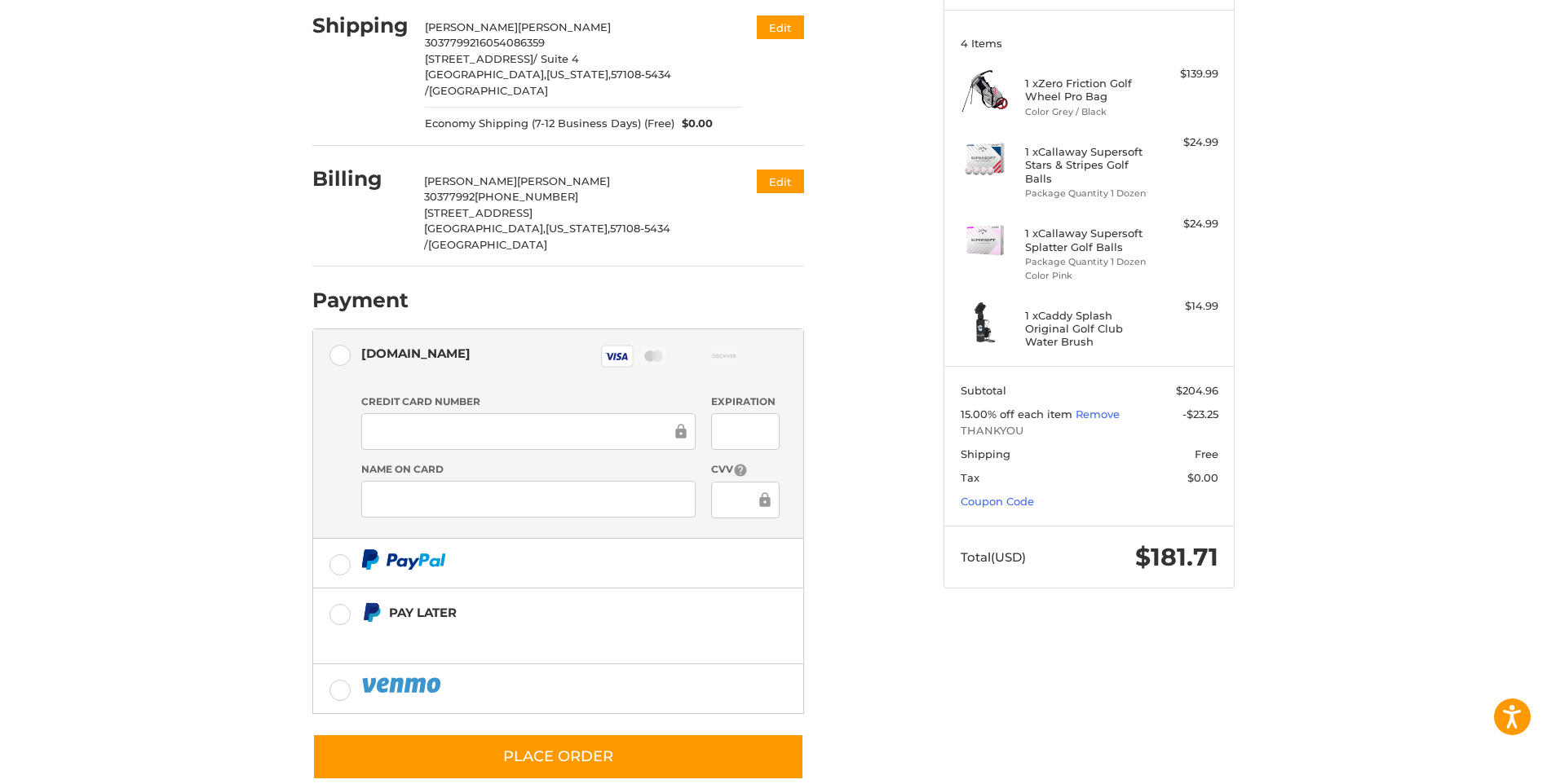
click at [203, 387] on div "Customer [EMAIL_ADDRESS][DOMAIN_NAME] Edit Shipping [PERSON_NAME] 30377992 1605…" at bounding box center [773, 373] width 1547 height 887
click at [720, 413] on div at bounding box center [745, 431] width 67 height 37
click at [768, 413] on div at bounding box center [745, 431] width 67 height 37
click at [185, 488] on div "Customer [EMAIL_ADDRESS][DOMAIN_NAME] Edit Shipping [PERSON_NAME] 30377992 1605…" at bounding box center [773, 373] width 1547 height 887
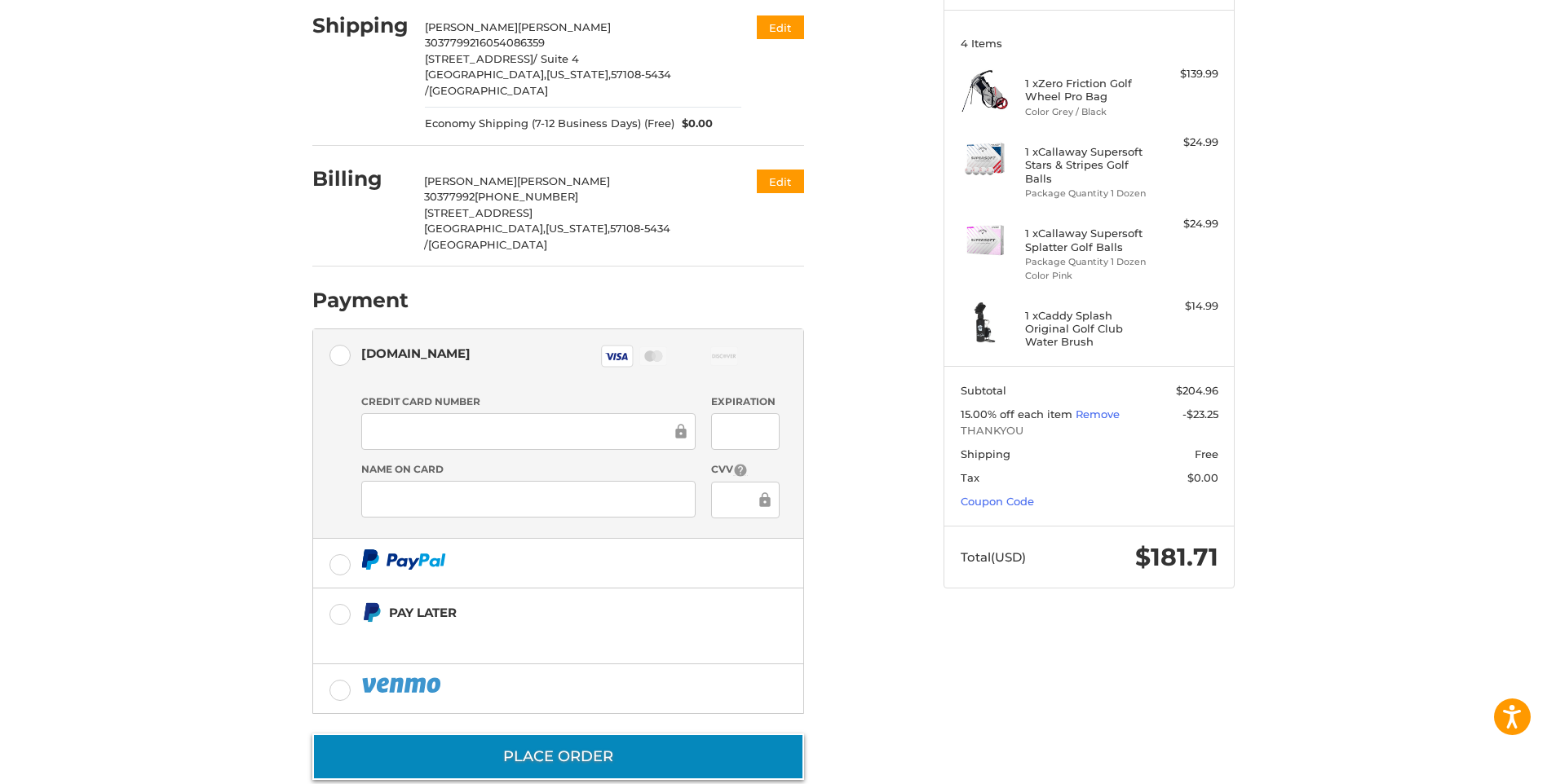
click at [336, 735] on button "Place Order" at bounding box center [558, 757] width 492 height 47
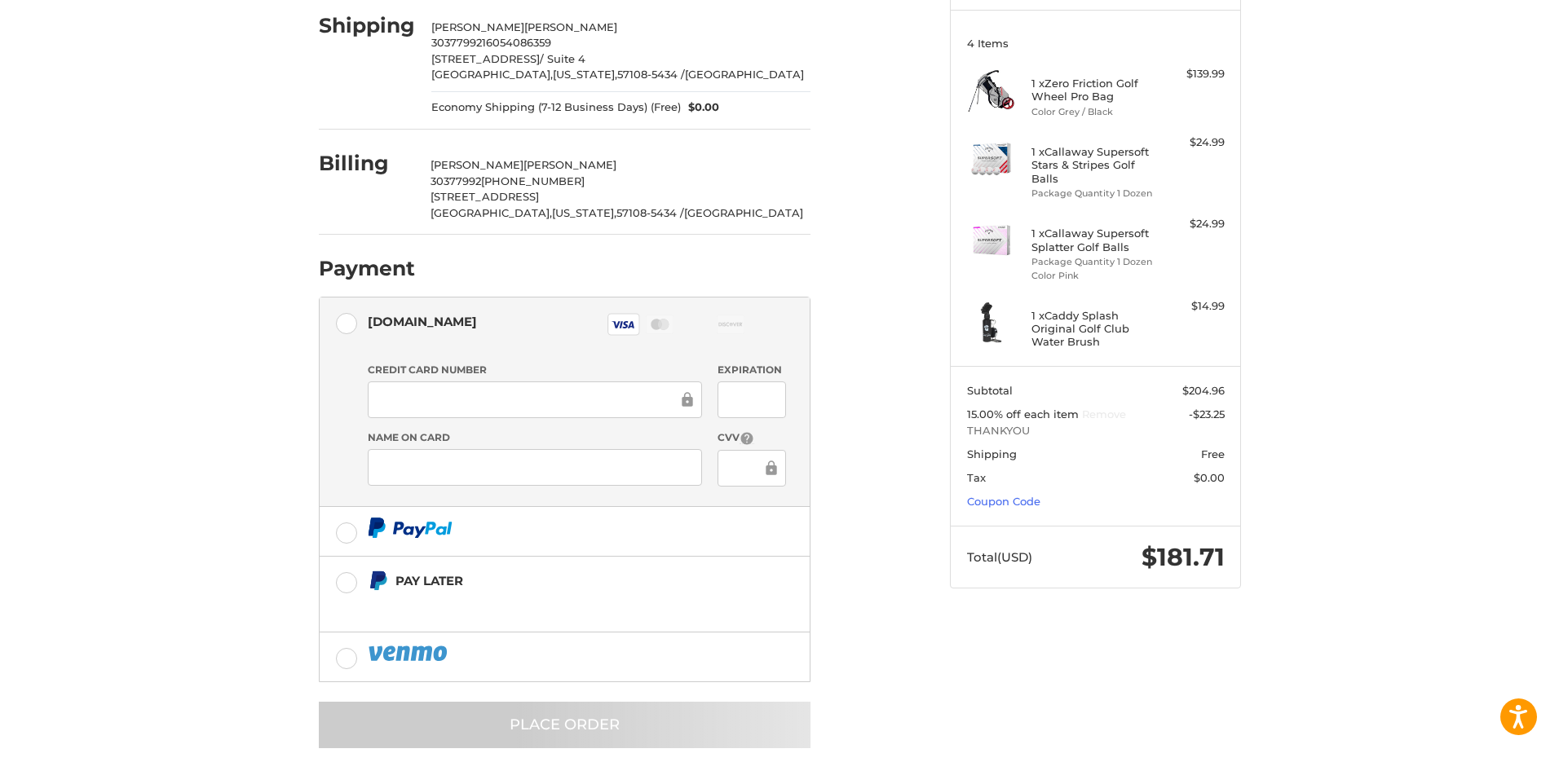
scroll to position [0, 0]
